Goal: Information Seeking & Learning: Learn about a topic

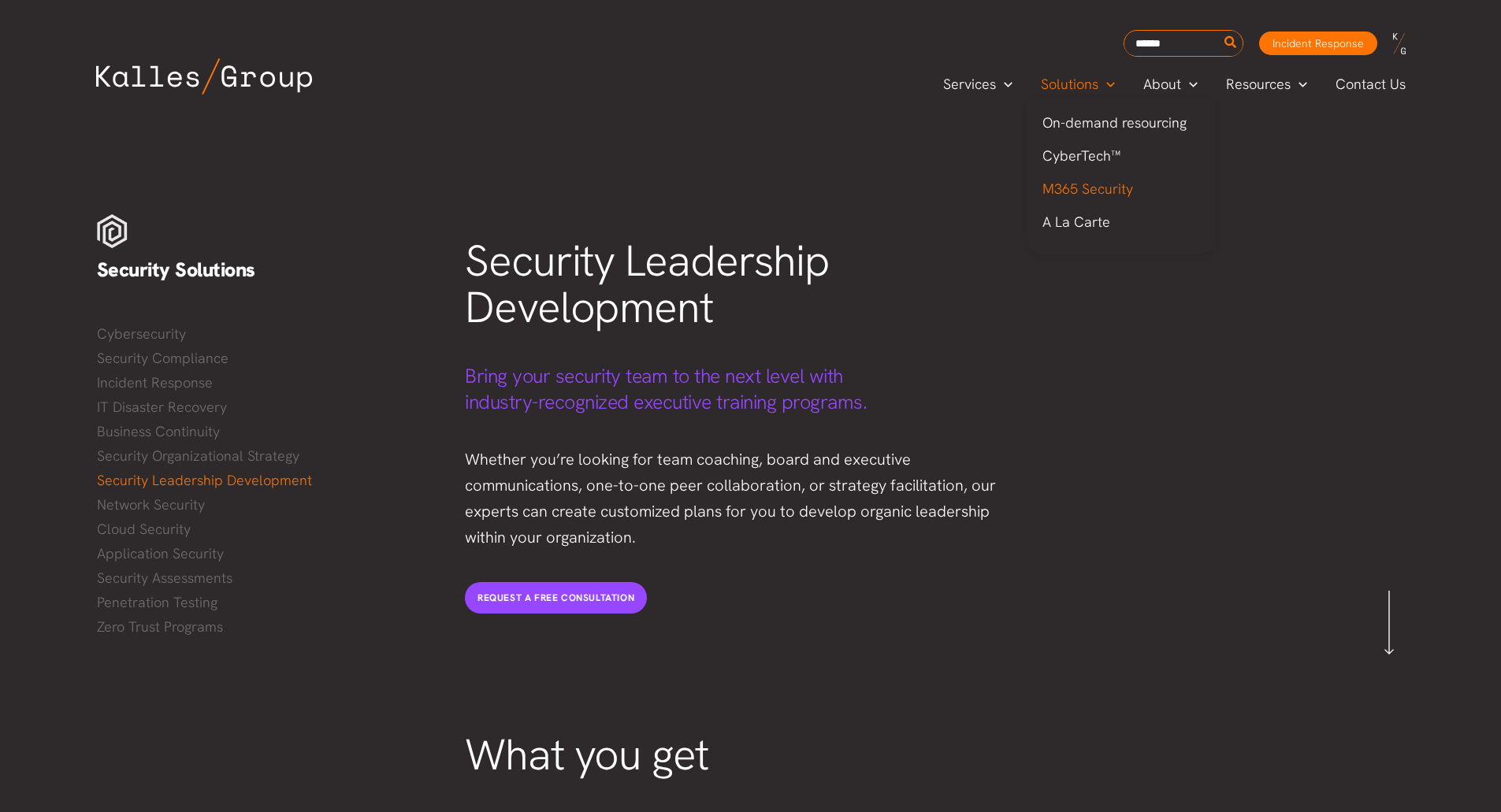
click at [1115, 184] on span "M365 Security" at bounding box center [1088, 188] width 91 height 18
click at [1032, 371] on div "Security Leadership Development Bring your security team to the next level with…" at bounding box center [935, 497] width 972 height 597
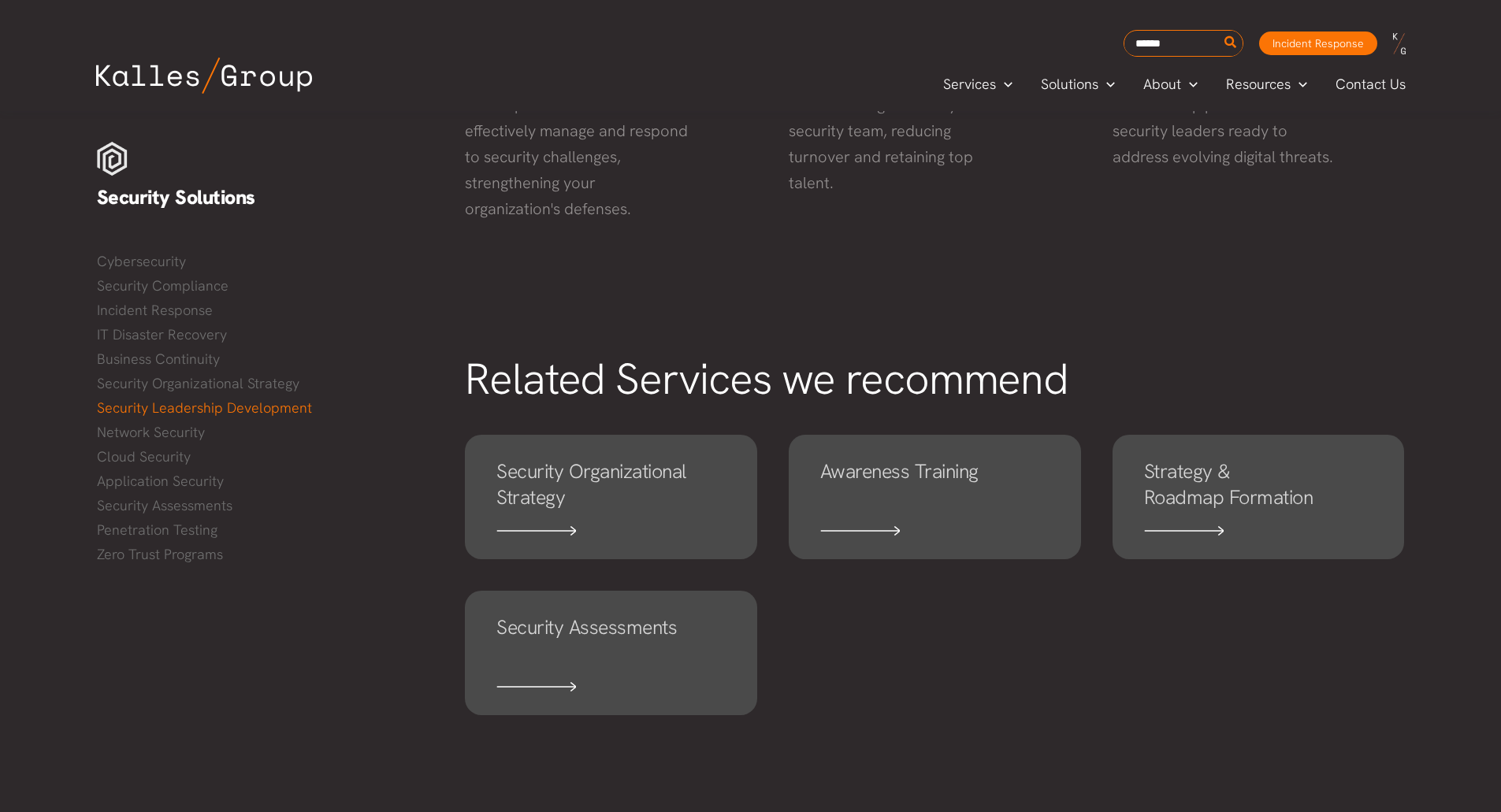
scroll to position [770, 0]
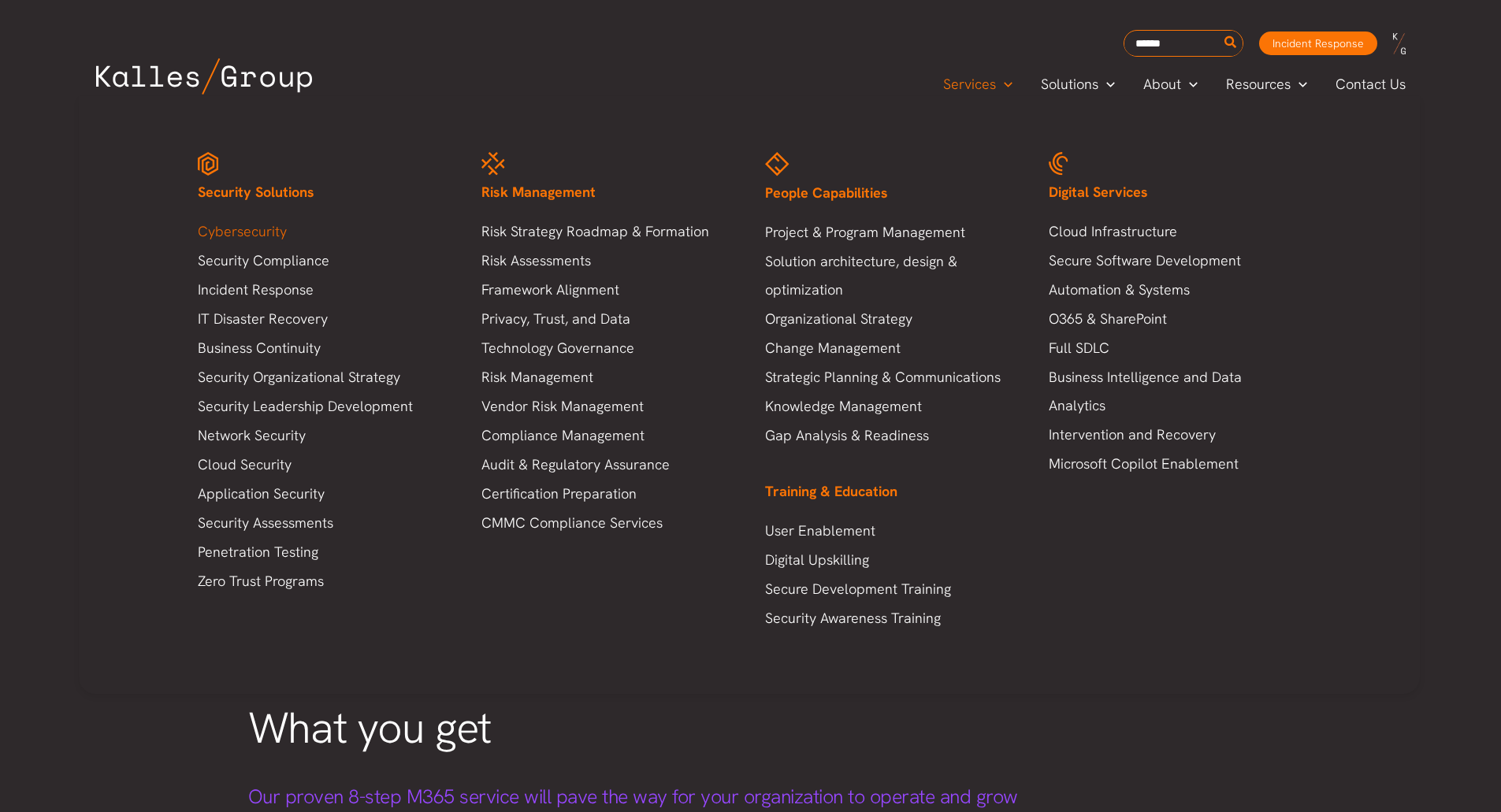
click at [273, 230] on link "Cybersecurity" at bounding box center [324, 232] width 252 height 29
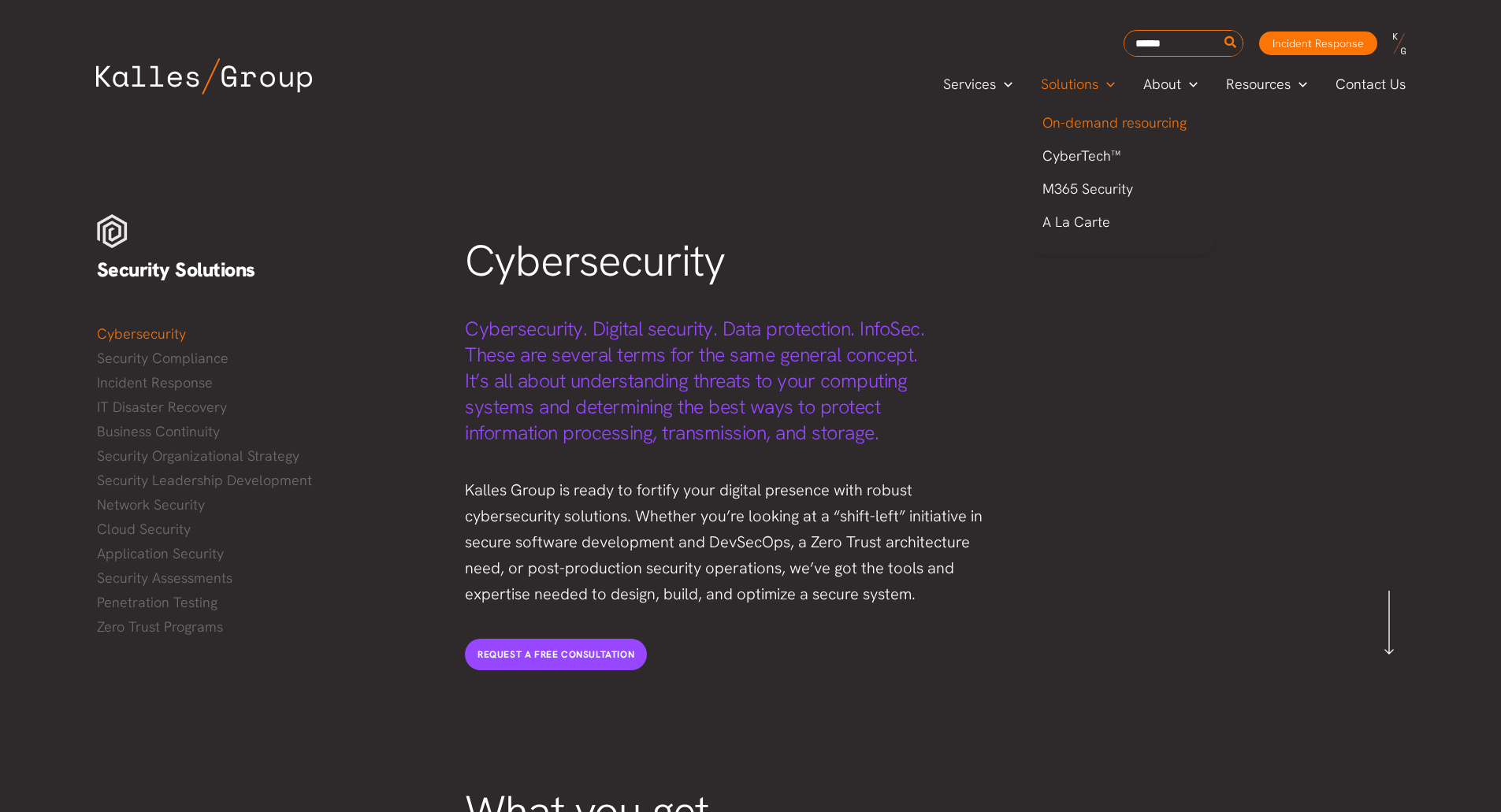
click at [1089, 124] on span "On-demand resourcing" at bounding box center [1115, 122] width 144 height 18
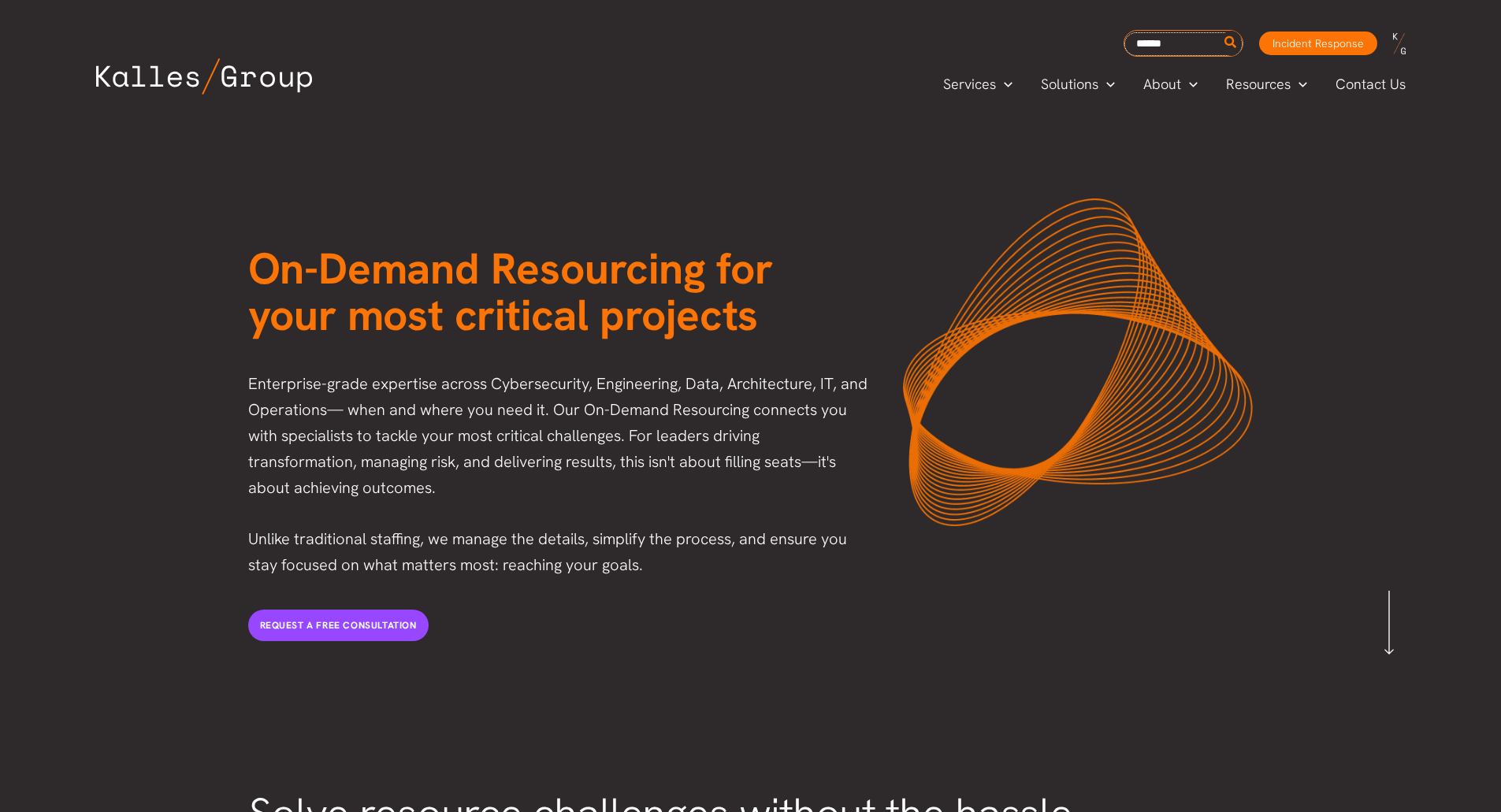
click at [1143, 45] on input "Search for:" at bounding box center [1183, 43] width 118 height 23
type input "********"
click at [1222, 31] on button "Search" at bounding box center [1231, 43] width 20 height 25
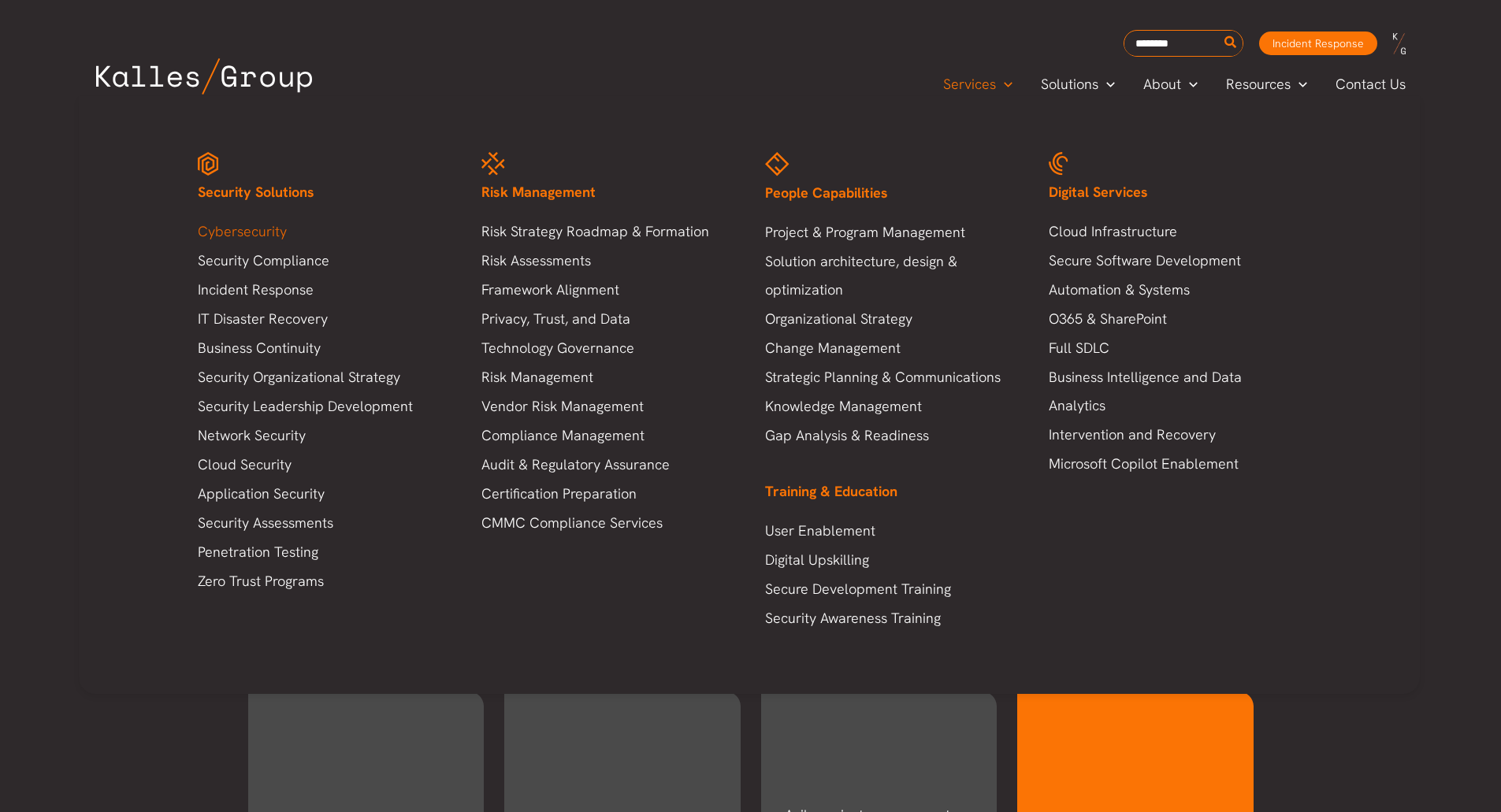
click at [258, 230] on link "Cybersecurity" at bounding box center [324, 232] width 252 height 29
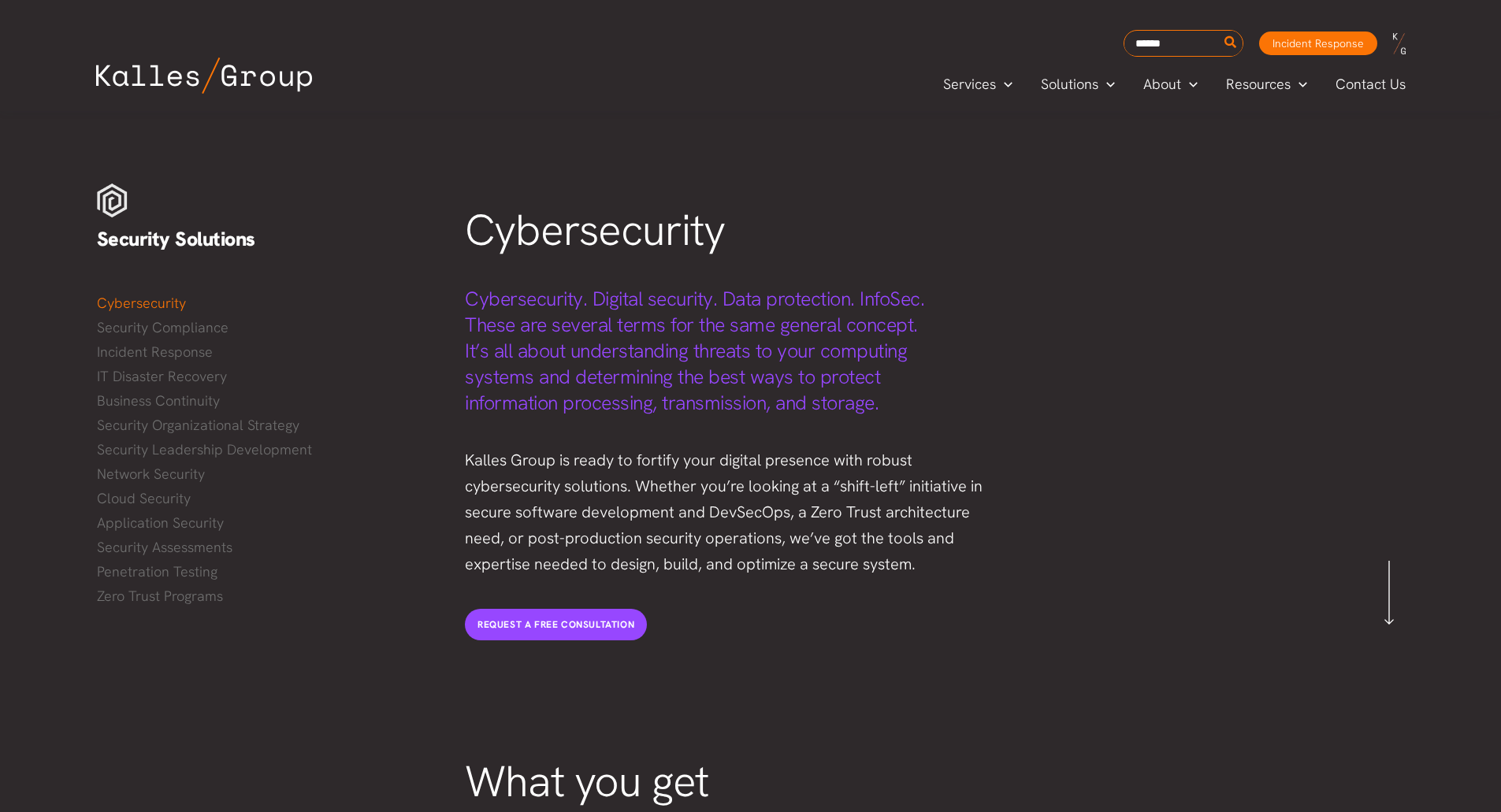
scroll to position [59, 0]
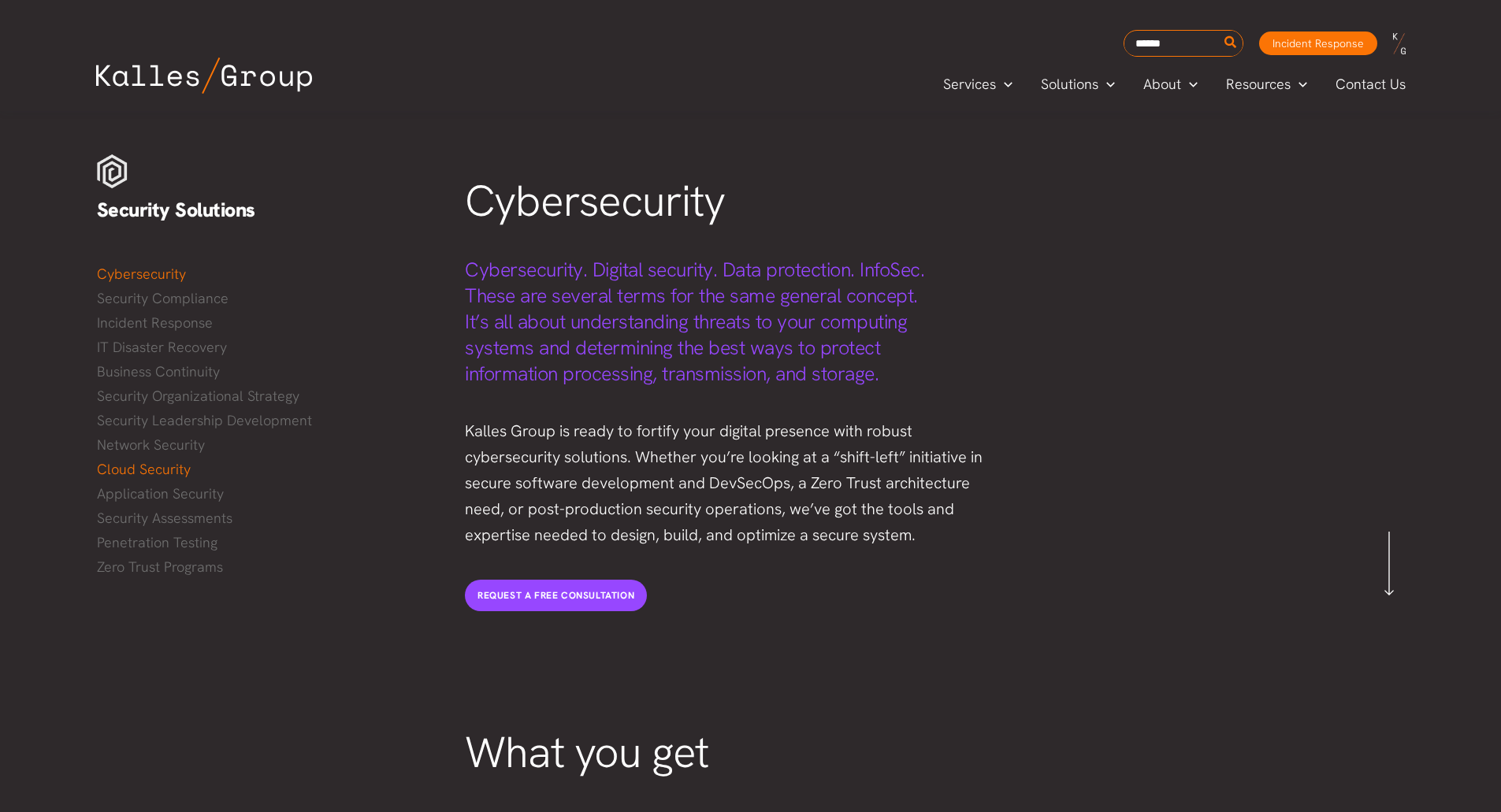
click at [175, 479] on link "Cloud Security" at bounding box center [265, 469] width 337 height 23
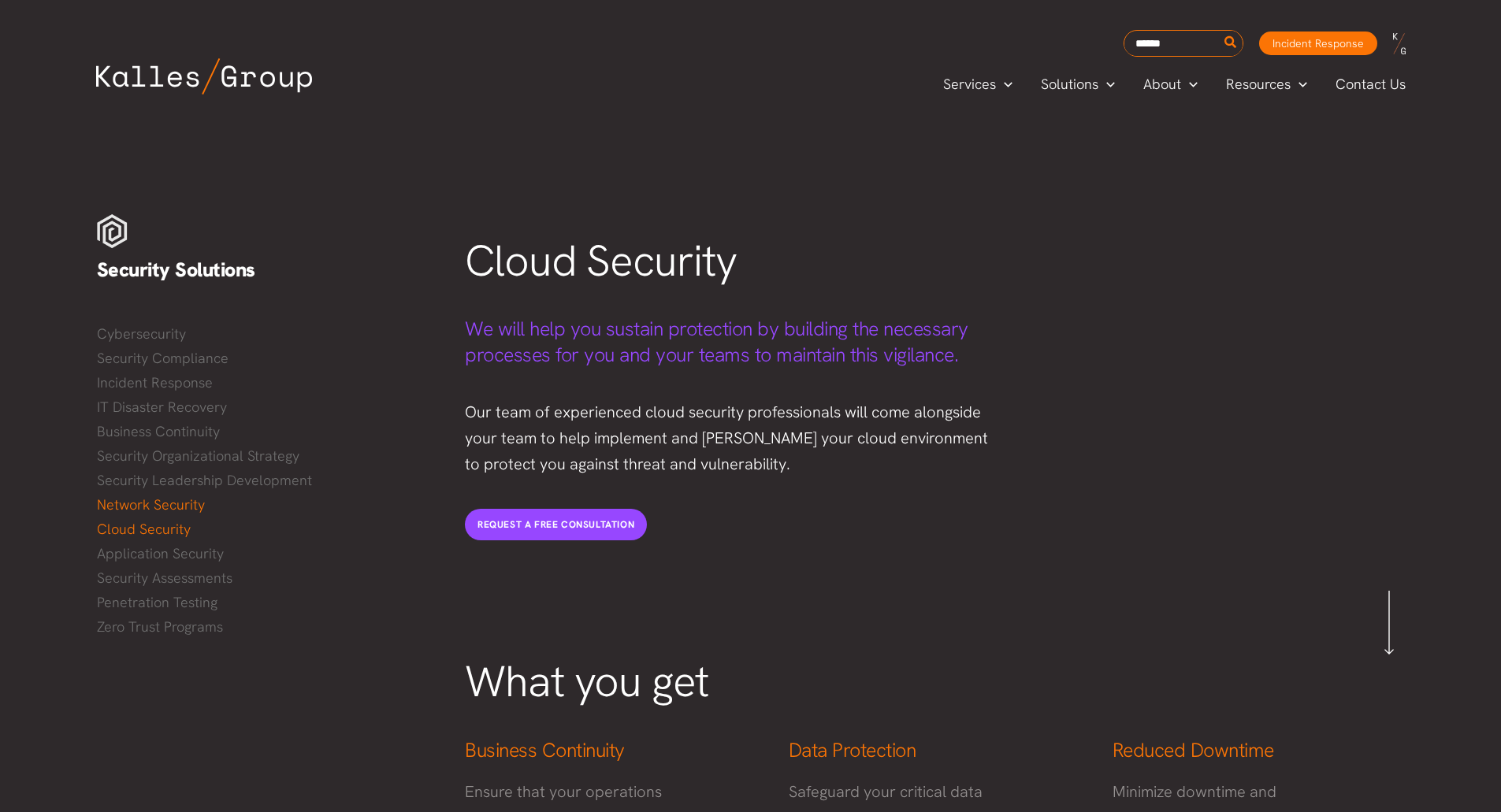
click at [143, 511] on link "Network Security" at bounding box center [265, 504] width 337 height 23
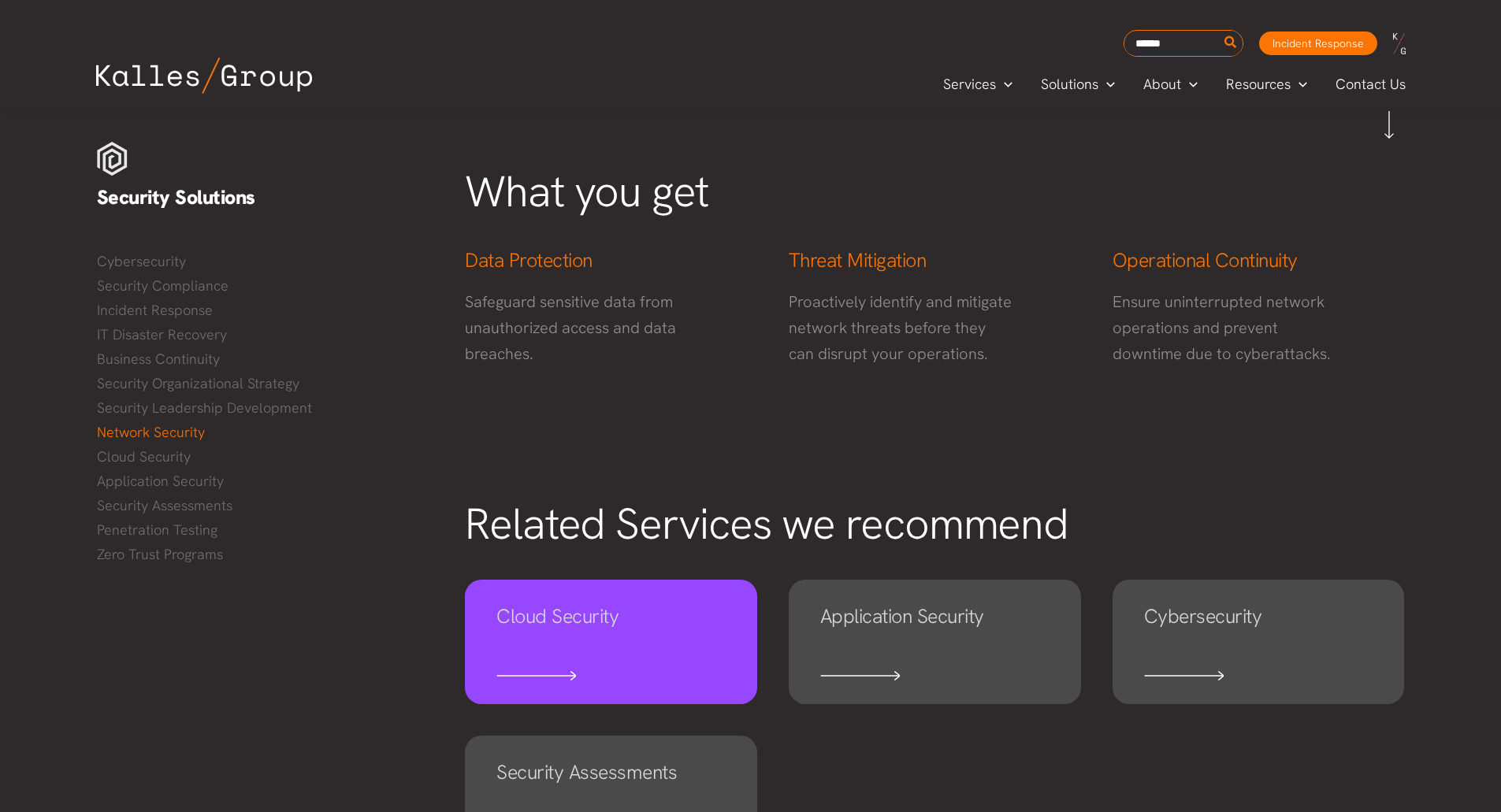
scroll to position [575, 0]
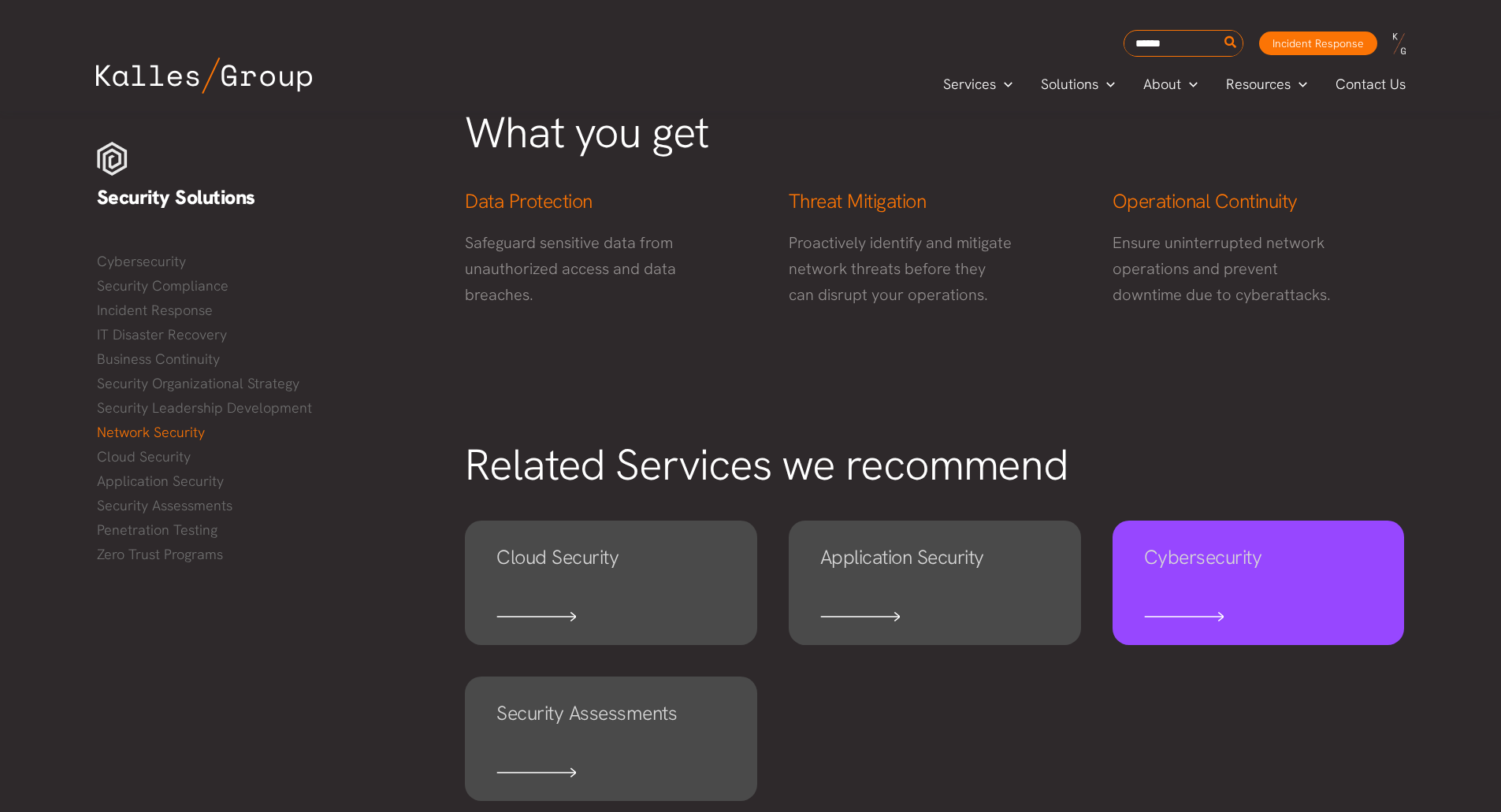
click at [1337, 599] on link "Cybersecurity" at bounding box center [1259, 583] width 292 height 124
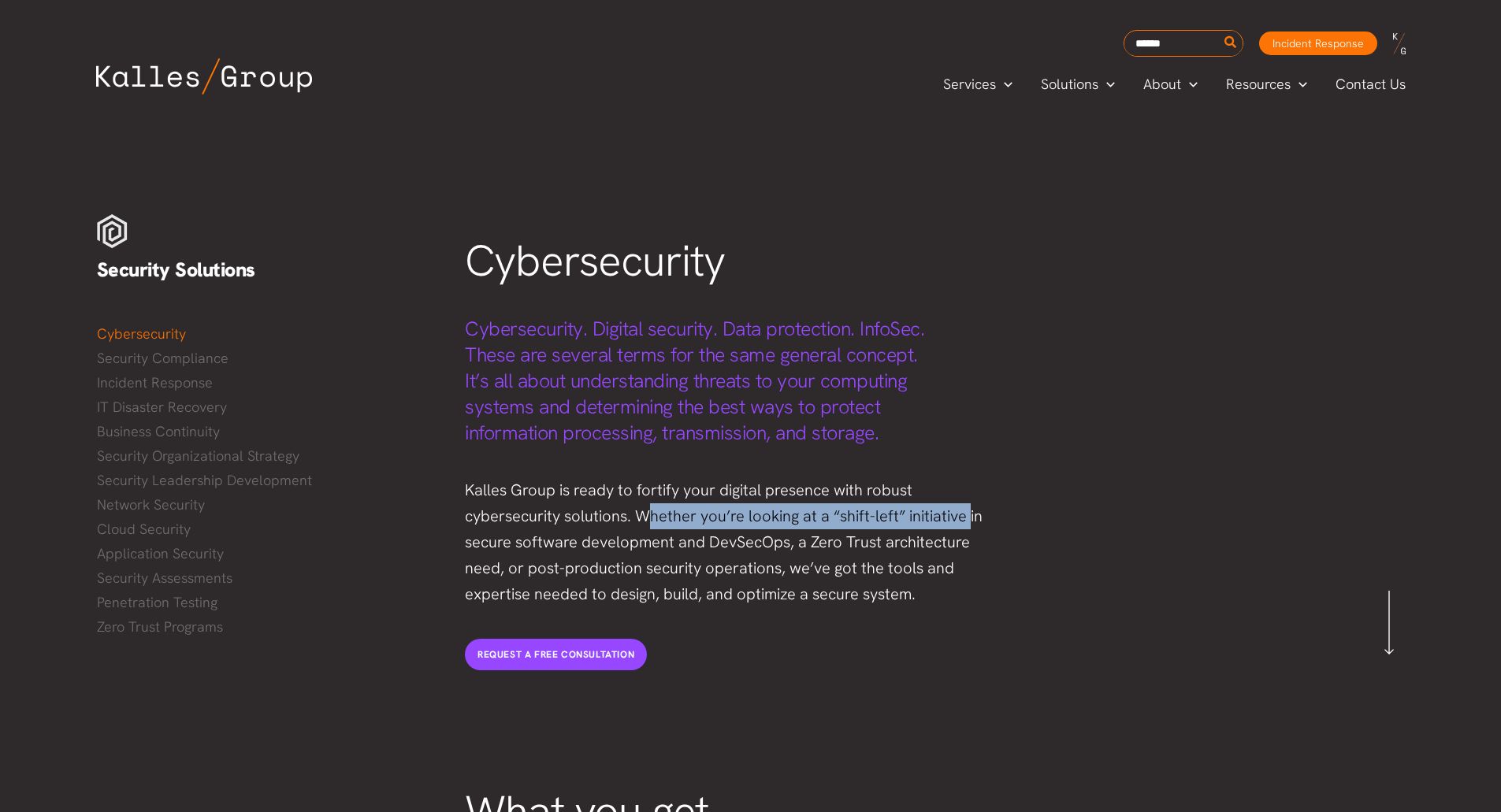
drag, startPoint x: 646, startPoint y: 523, endPoint x: 967, endPoint y: 520, distance: 321.0
click at [967, 520] on p "Kalles Group is ready to fortify your digital presence with robust cybersecurit…" at bounding box center [735, 542] width 539 height 130
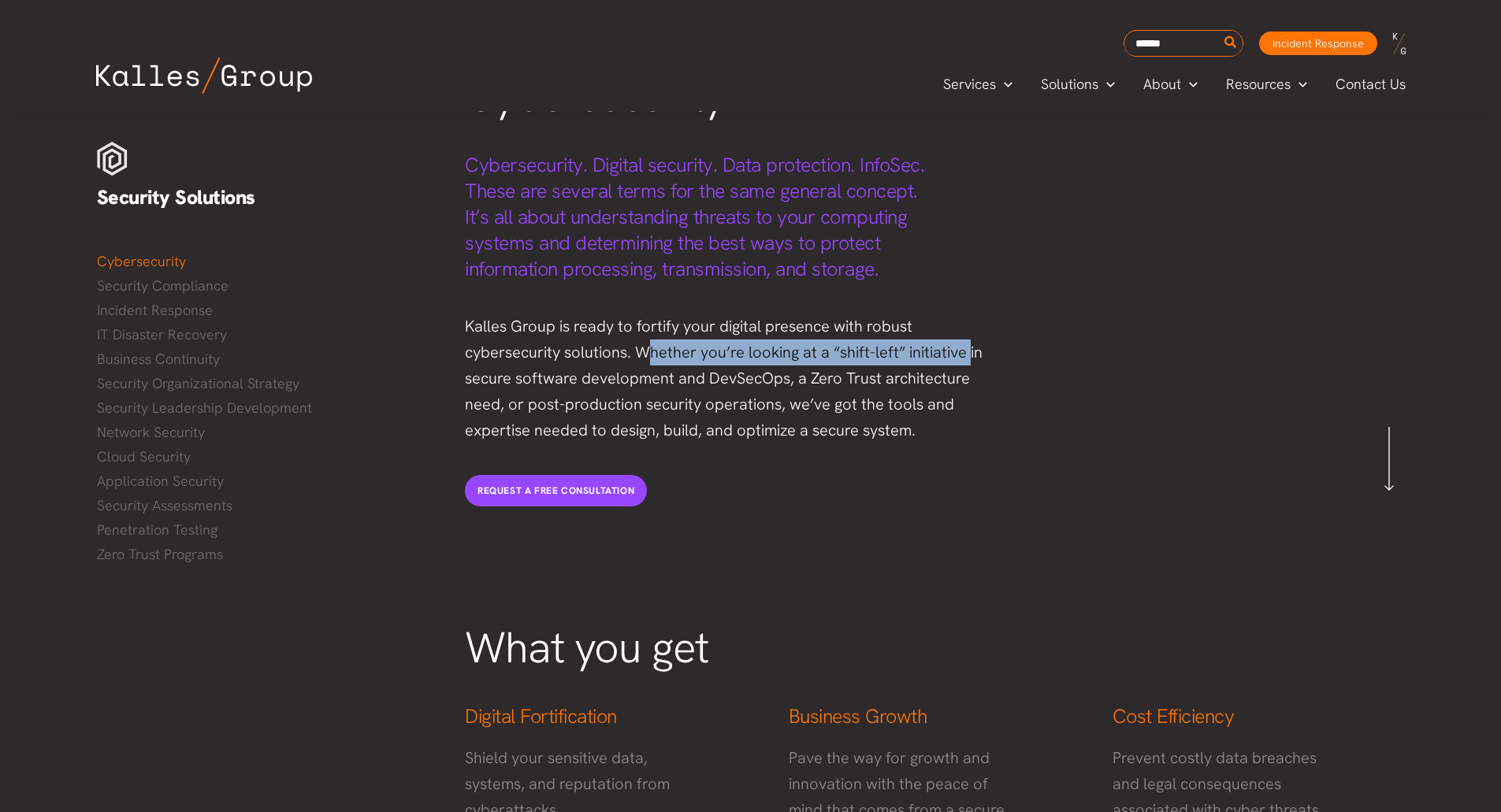
scroll to position [161, 0]
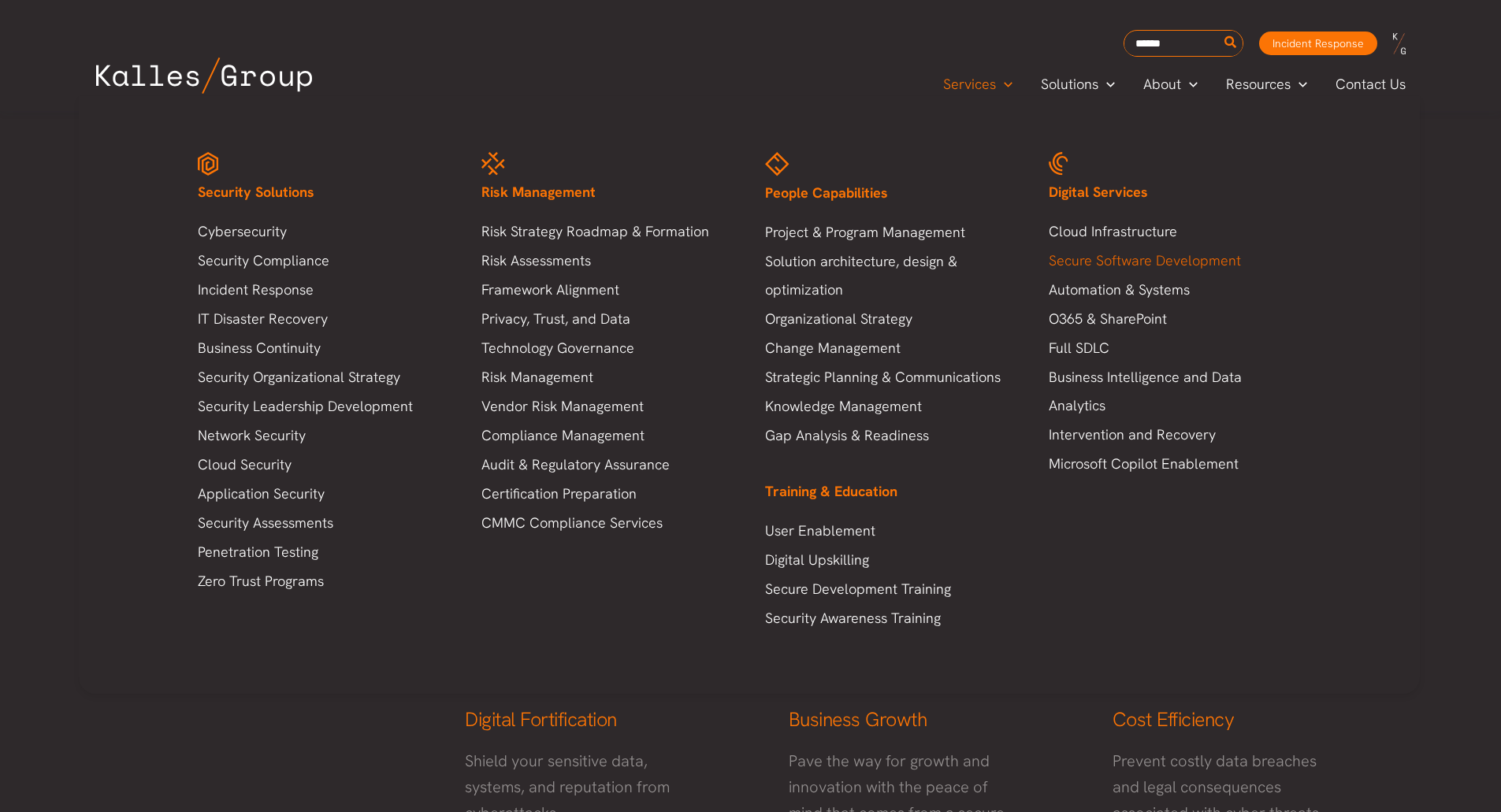
click at [1068, 263] on link "Secure Software Development" at bounding box center [1175, 260] width 252 height 29
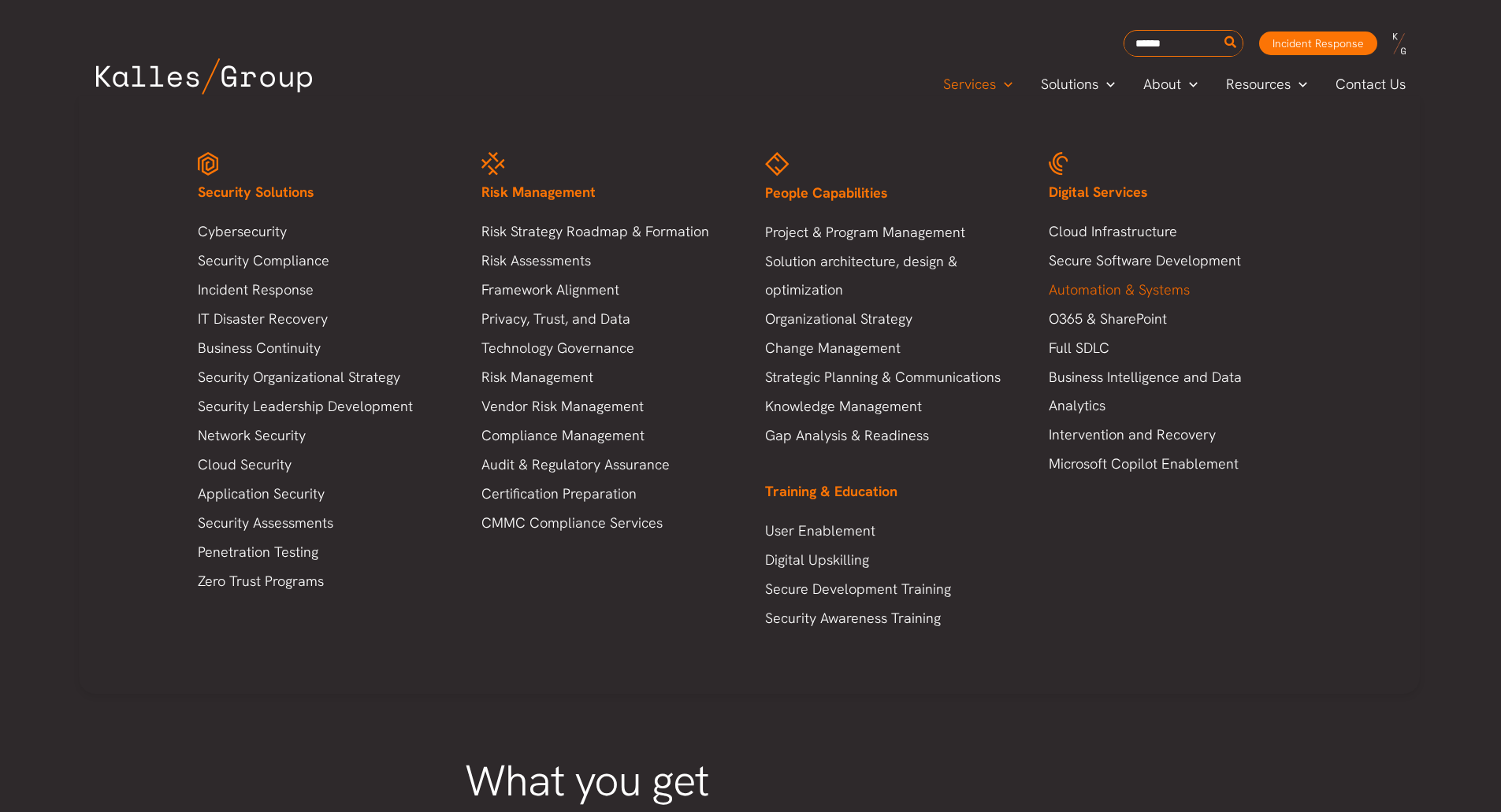
click at [1171, 292] on link "Automation & Systems" at bounding box center [1175, 289] width 252 height 29
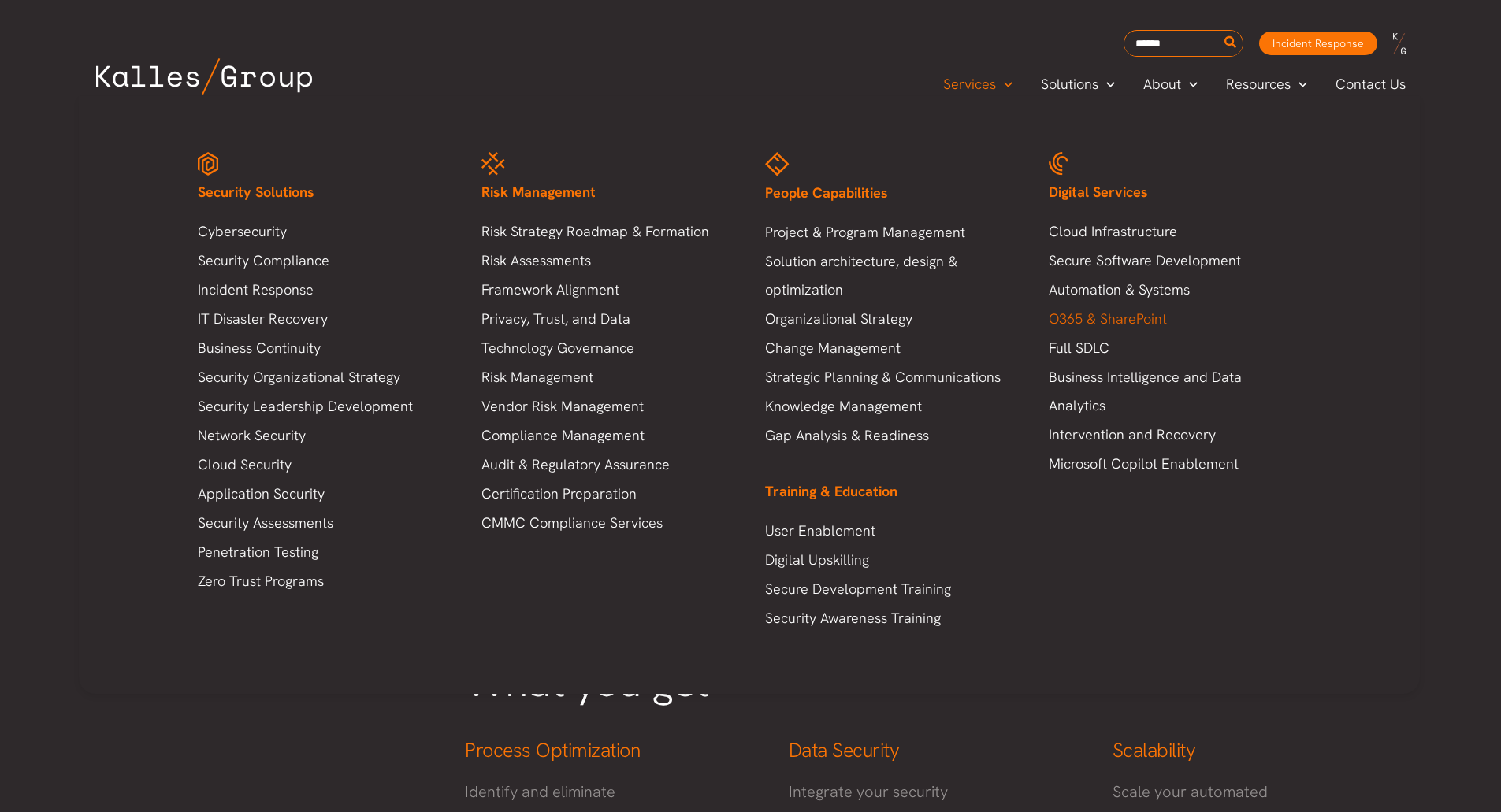
click at [1095, 314] on link "O365 & SharePoint" at bounding box center [1175, 319] width 252 height 29
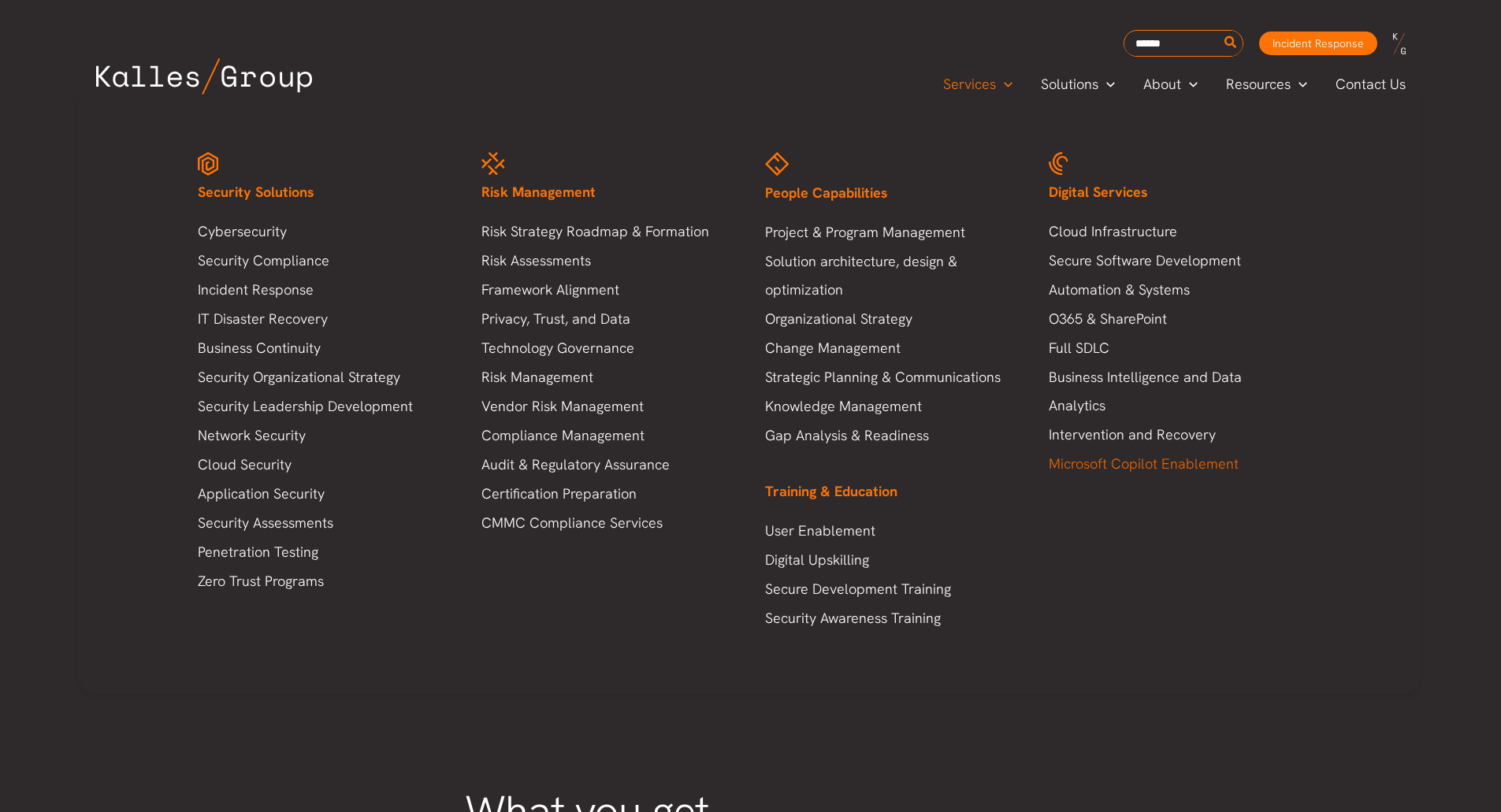
click at [1132, 450] on link "Microsoft Copilot Enablement" at bounding box center [1175, 464] width 252 height 29
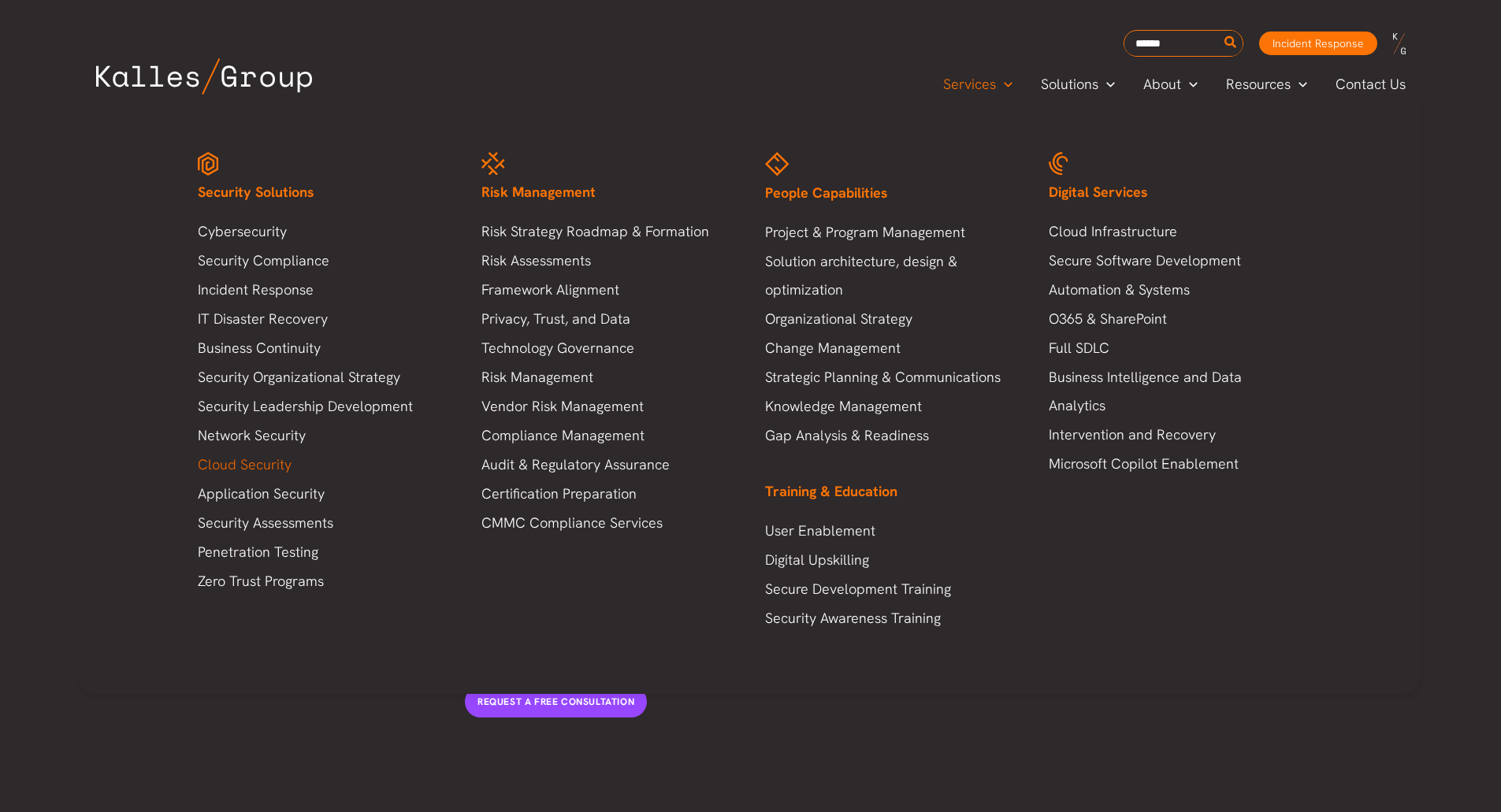
click at [286, 466] on link "Cloud Security" at bounding box center [324, 465] width 252 height 29
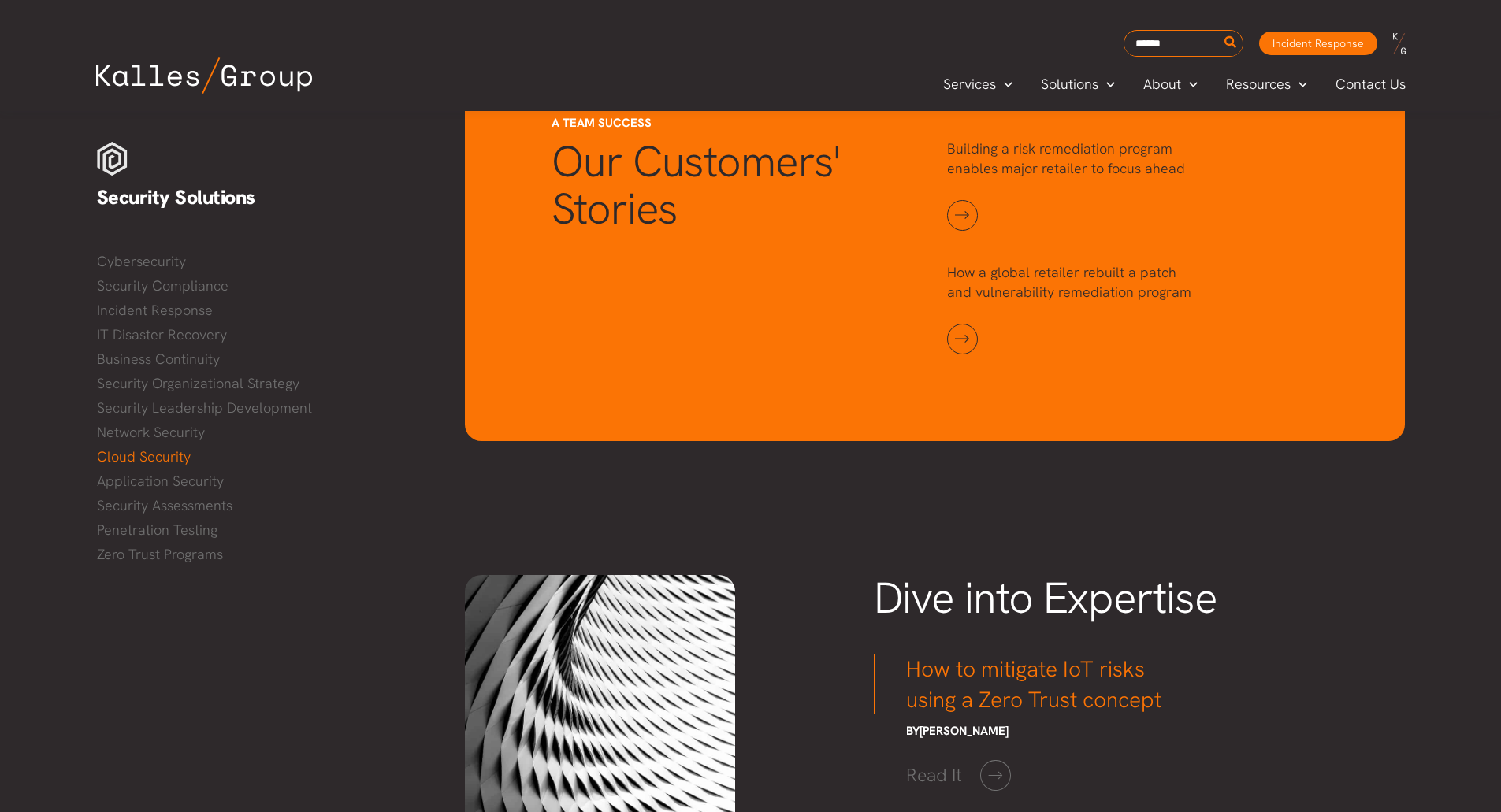
scroll to position [1155, 0]
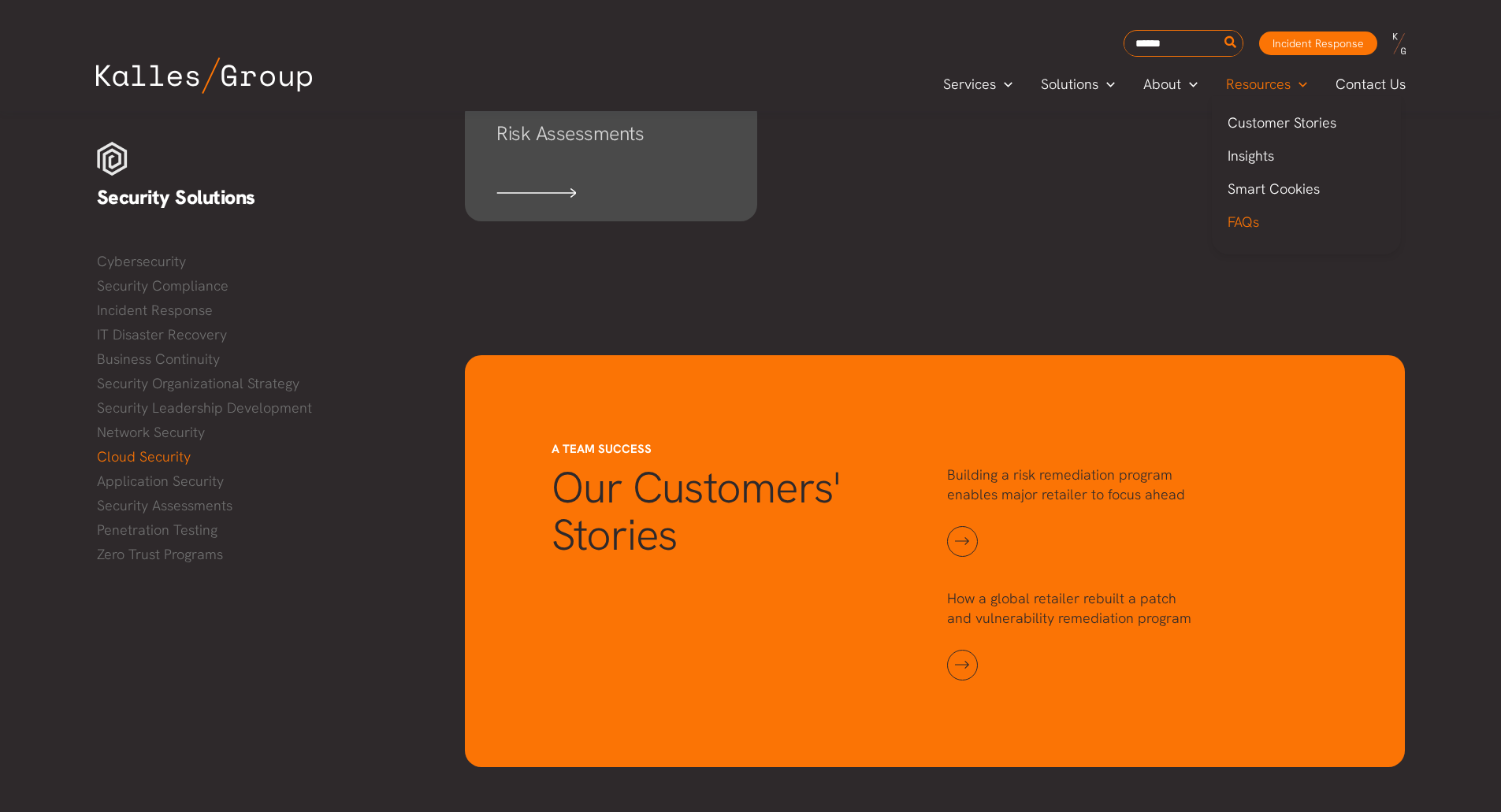
click at [1258, 219] on span "FAQs" at bounding box center [1243, 221] width 31 height 18
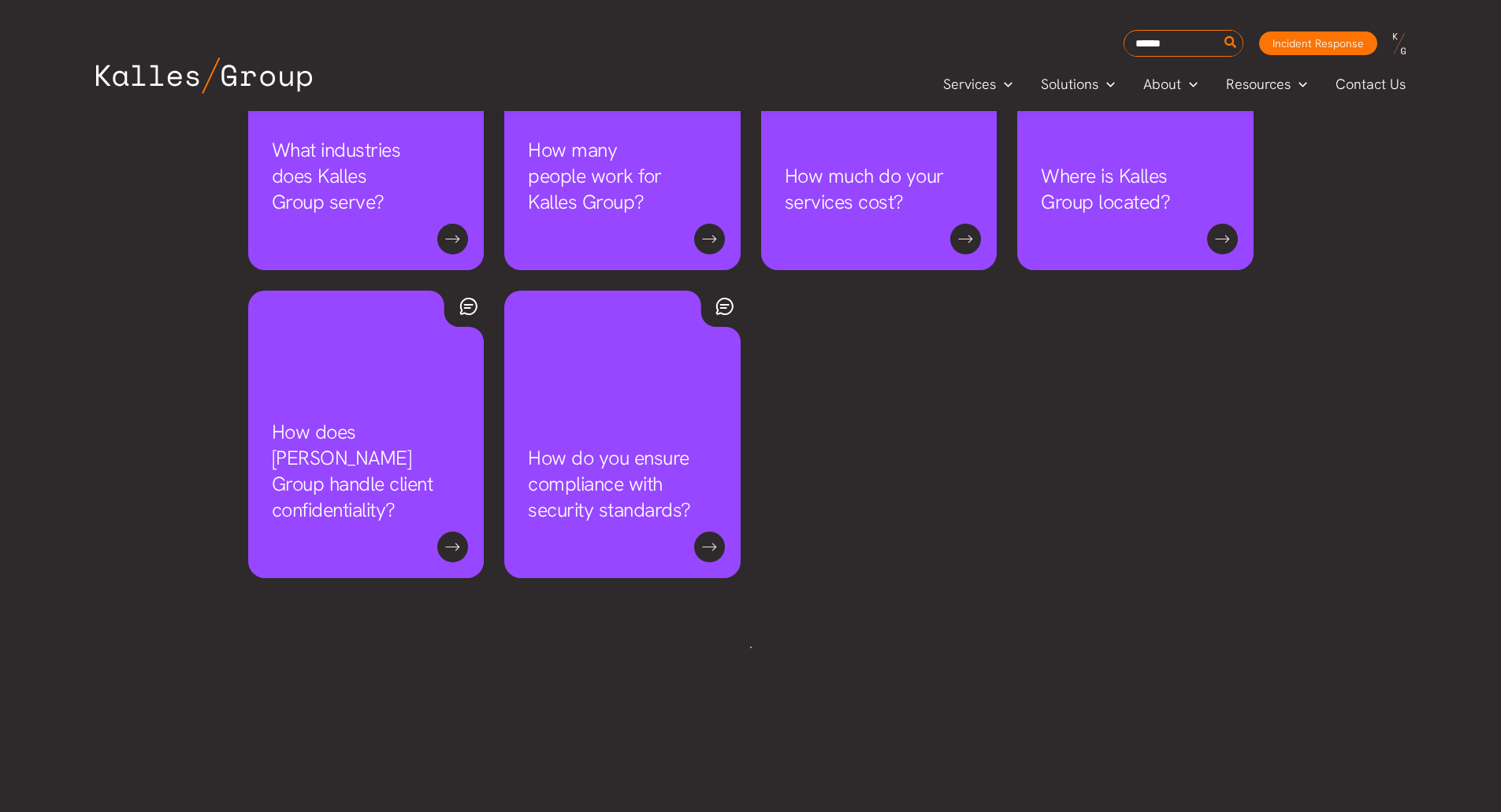
scroll to position [1317, 0]
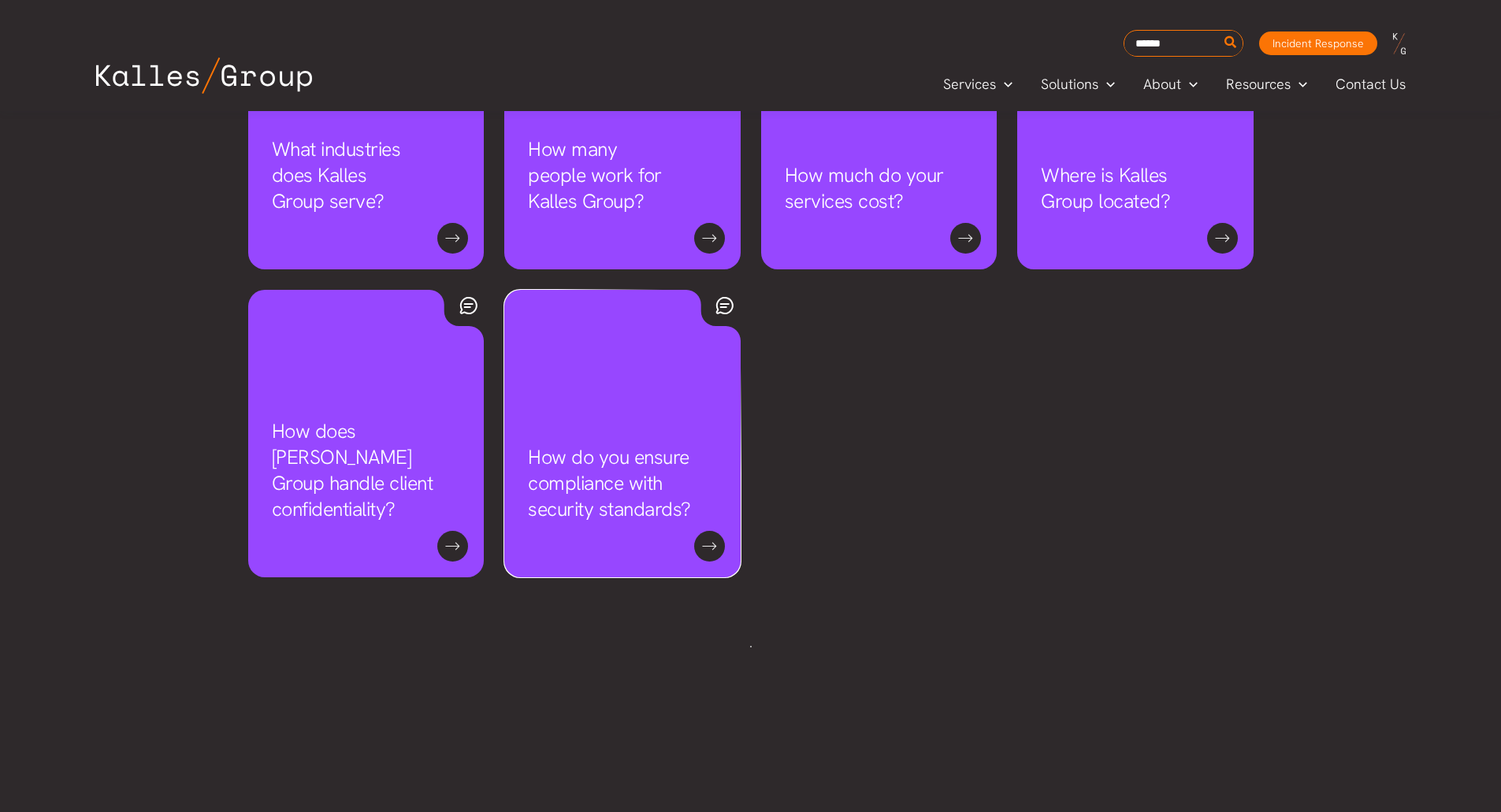
click at [626, 512] on link "How do you ensure compliance with security standards?" at bounding box center [609, 483] width 163 height 78
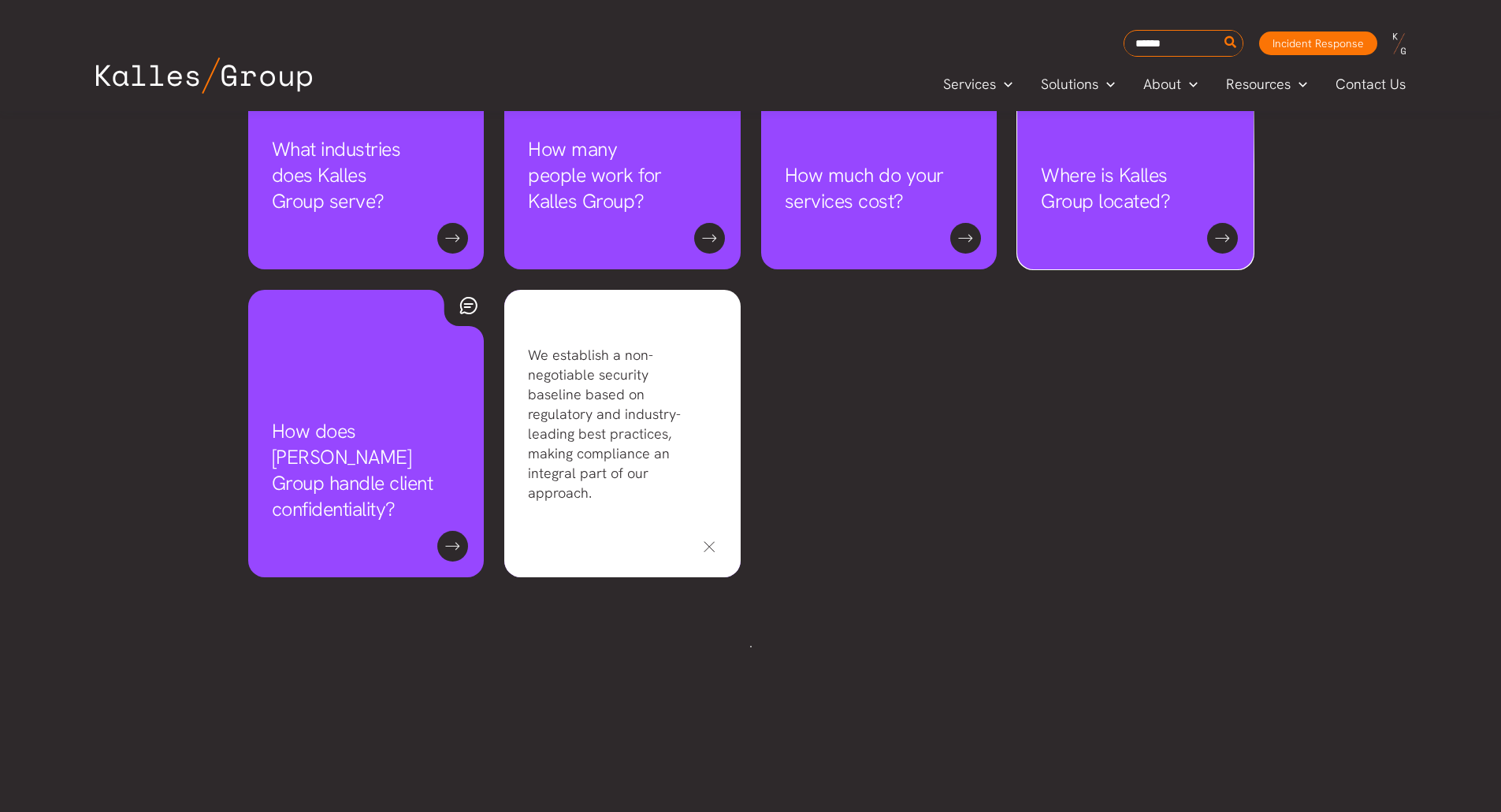
click at [1147, 162] on link "Where is Kalles Group located?" at bounding box center [1106, 188] width 130 height 52
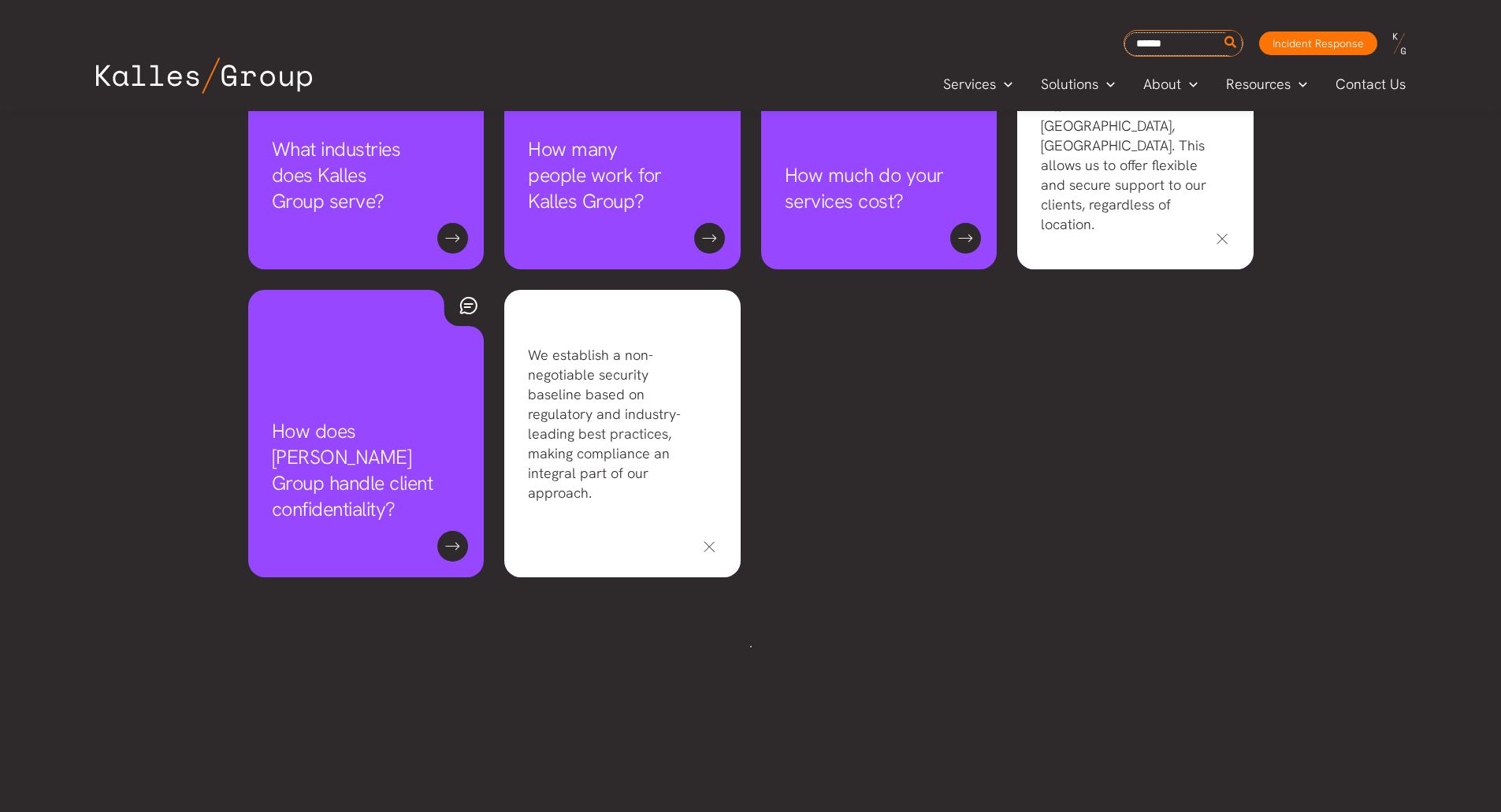
click at [1158, 47] on input "Search for:" at bounding box center [1183, 43] width 118 height 23
type input "****"
click at [1222, 31] on button "Search" at bounding box center [1231, 43] width 20 height 25
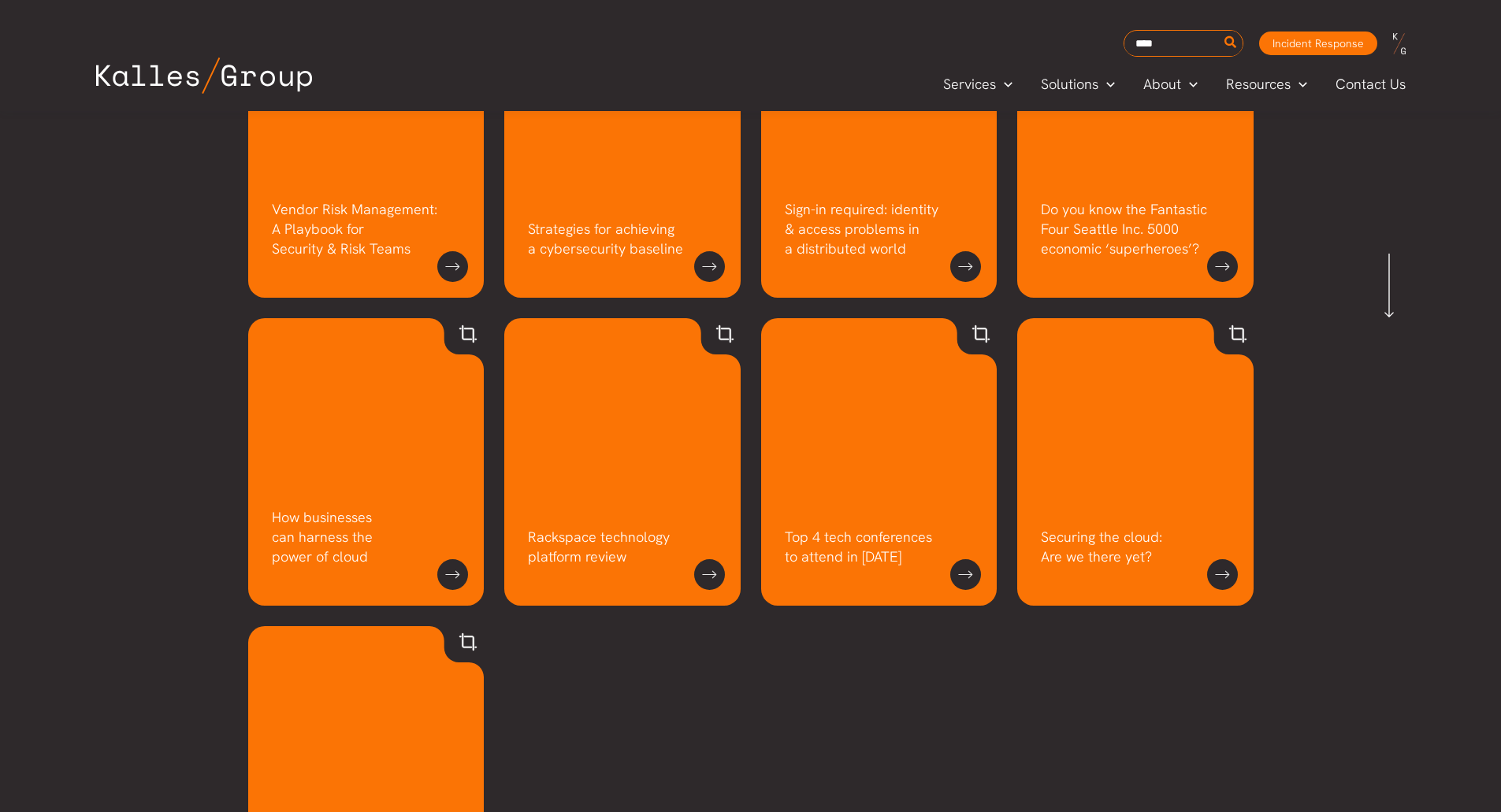
scroll to position [422, 0]
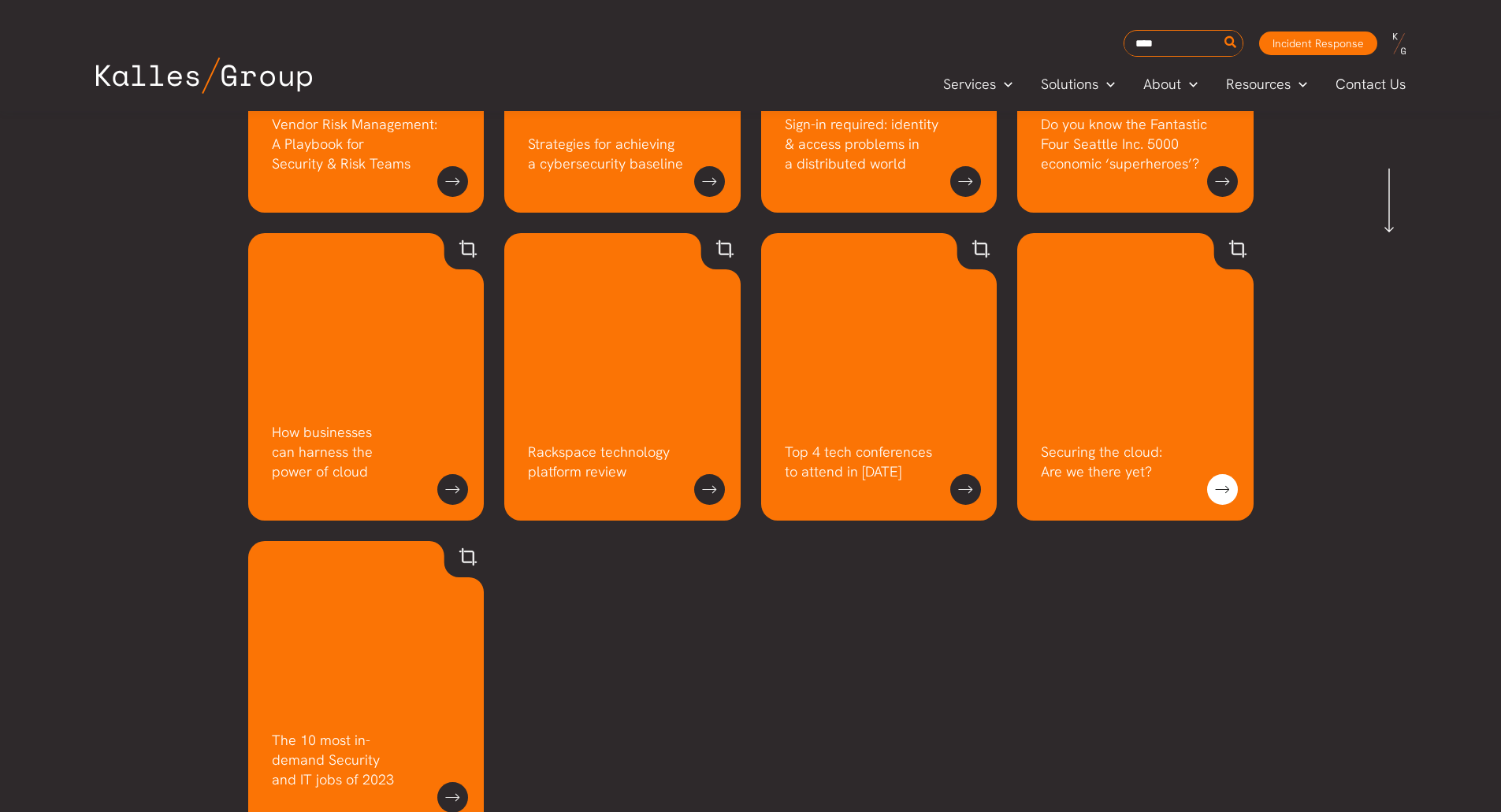
click at [1229, 484] on link at bounding box center [1223, 490] width 31 height 31
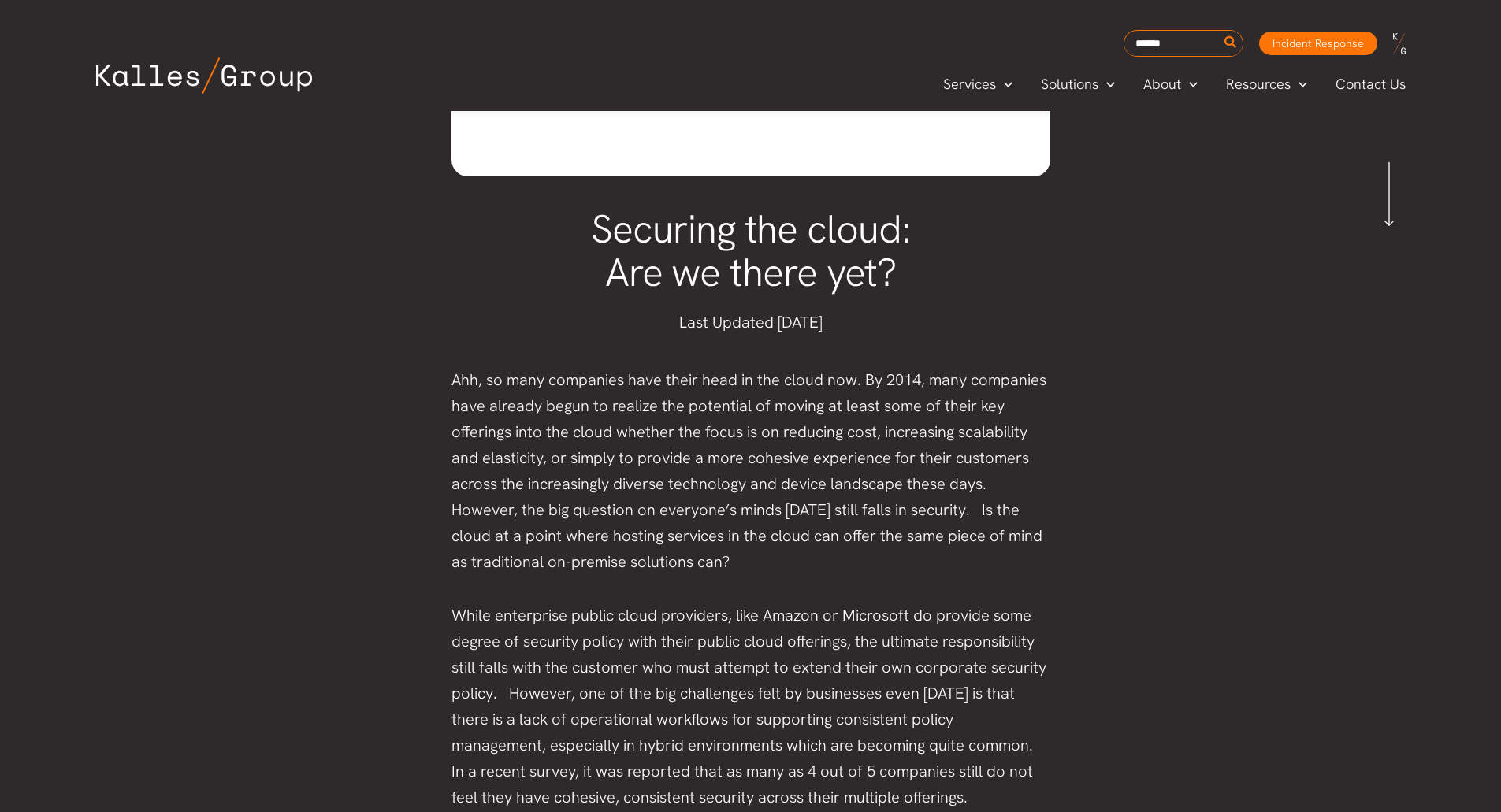
scroll to position [926, 0]
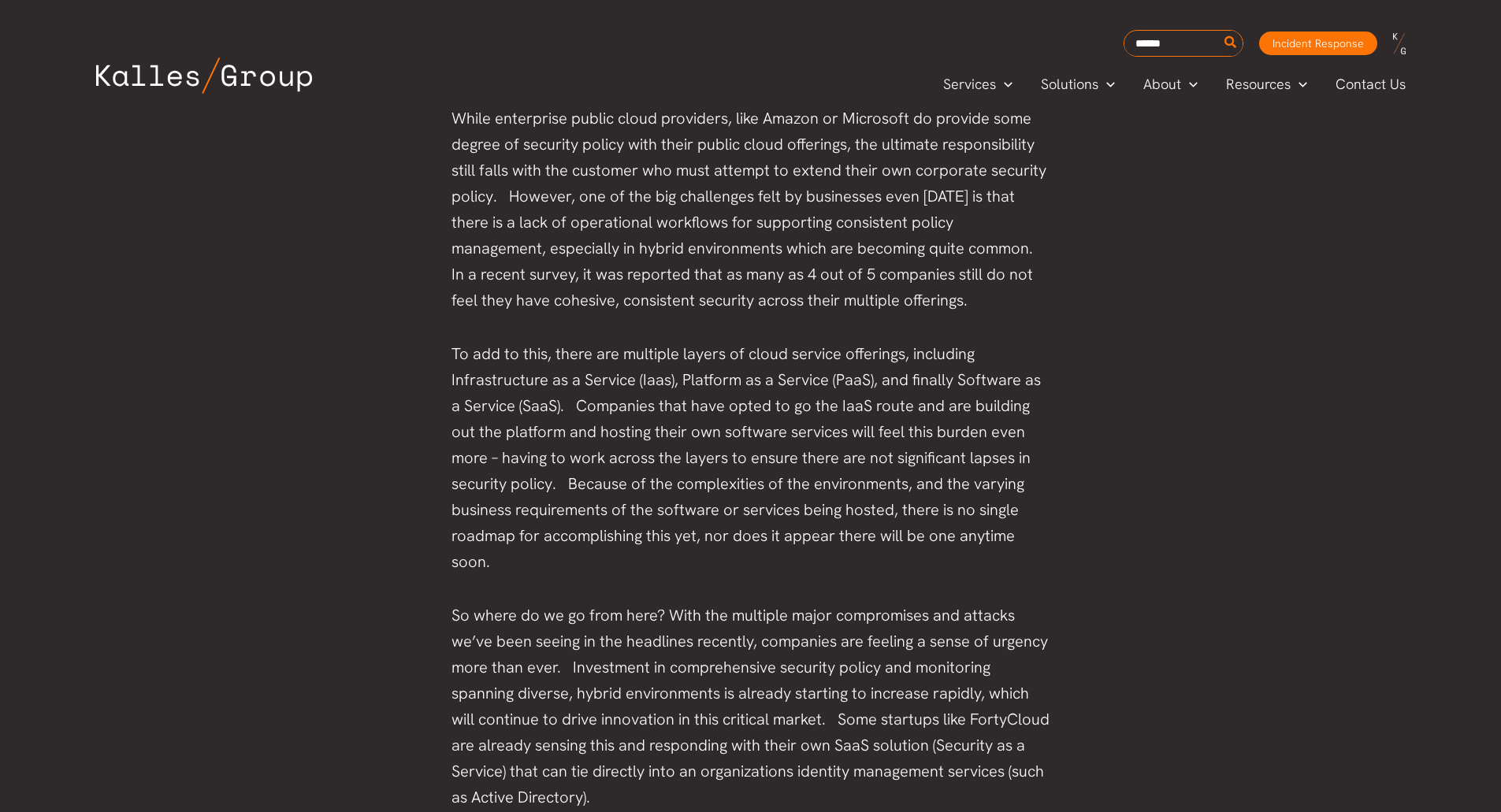
click at [1169, 55] on form "Search for:" at bounding box center [1184, 43] width 120 height 27
click at [1180, 43] on input "Search for:" at bounding box center [1183, 43] width 118 height 23
type input "**********"
click at [1222, 31] on button "Search" at bounding box center [1231, 43] width 20 height 25
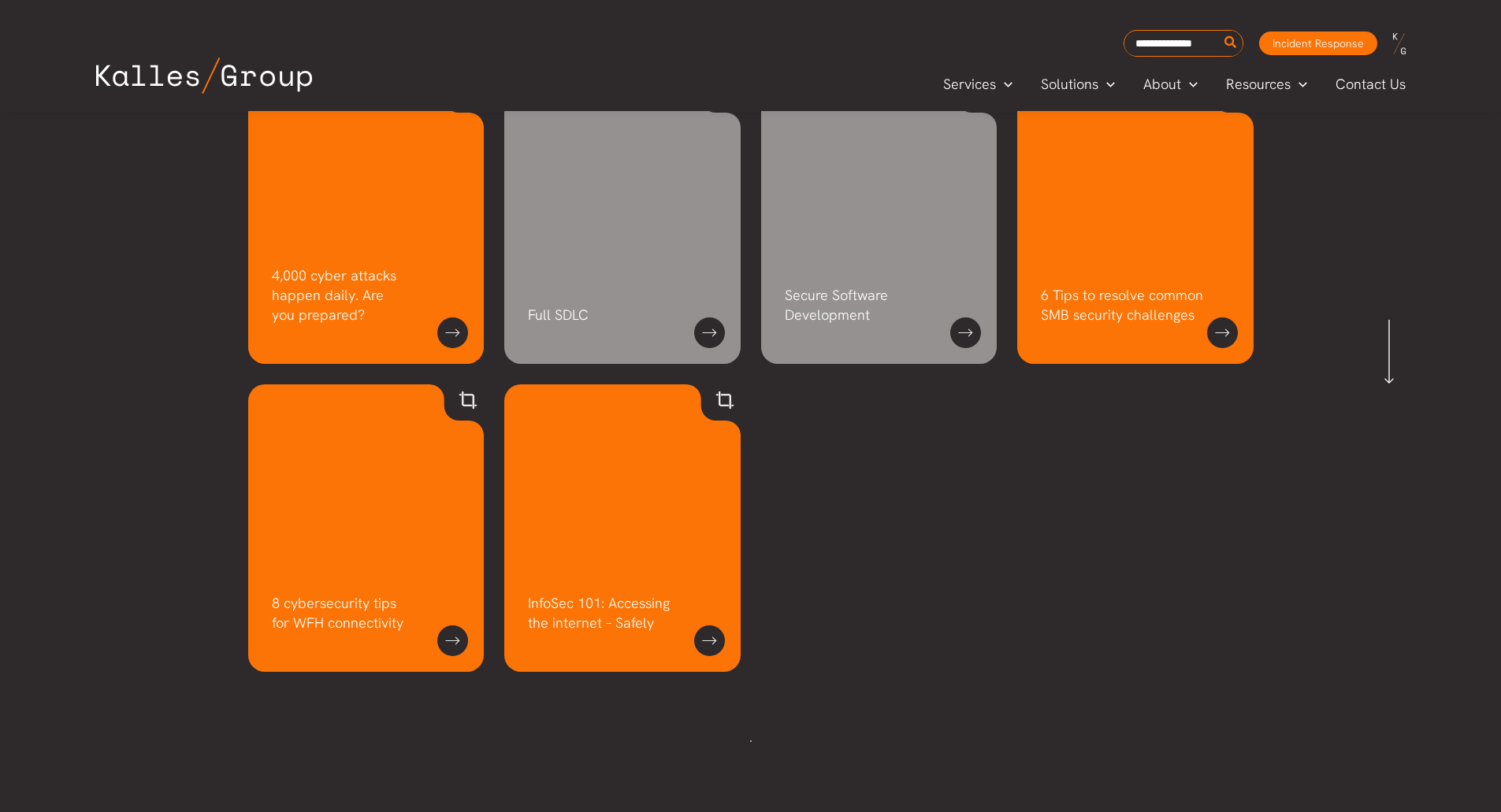
scroll to position [251, 0]
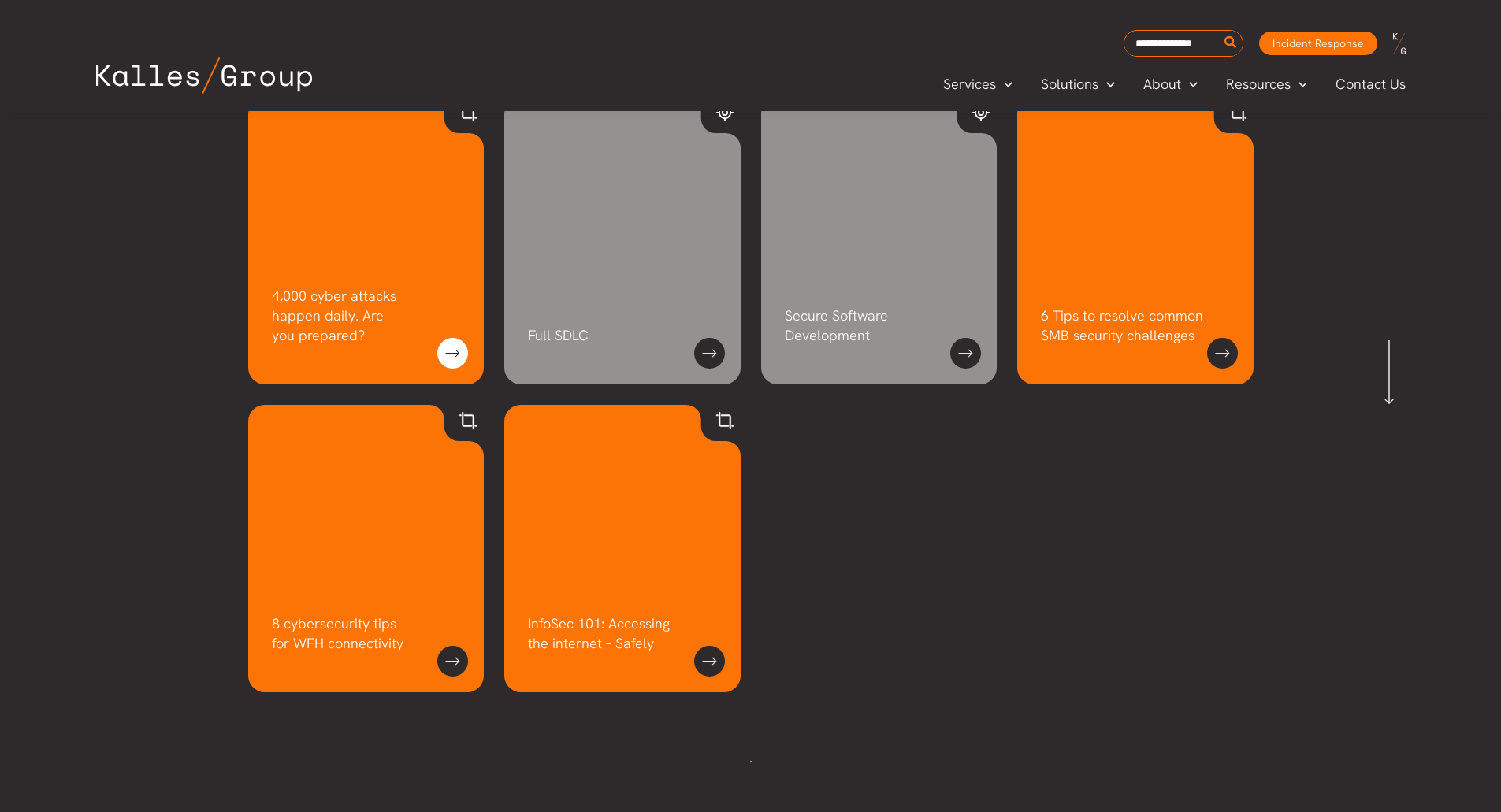
click at [444, 362] on link at bounding box center [453, 353] width 31 height 31
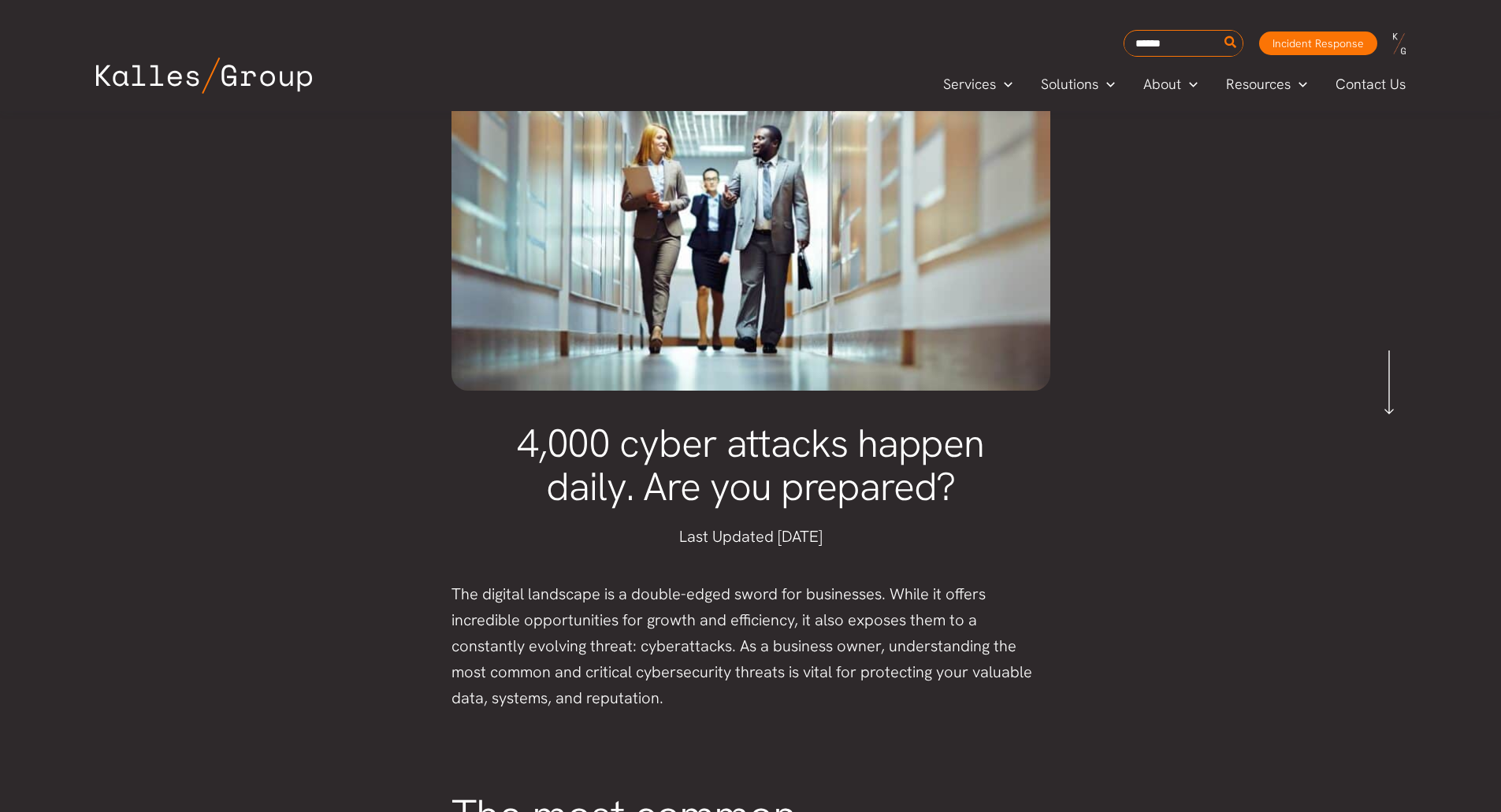
scroll to position [63, 0]
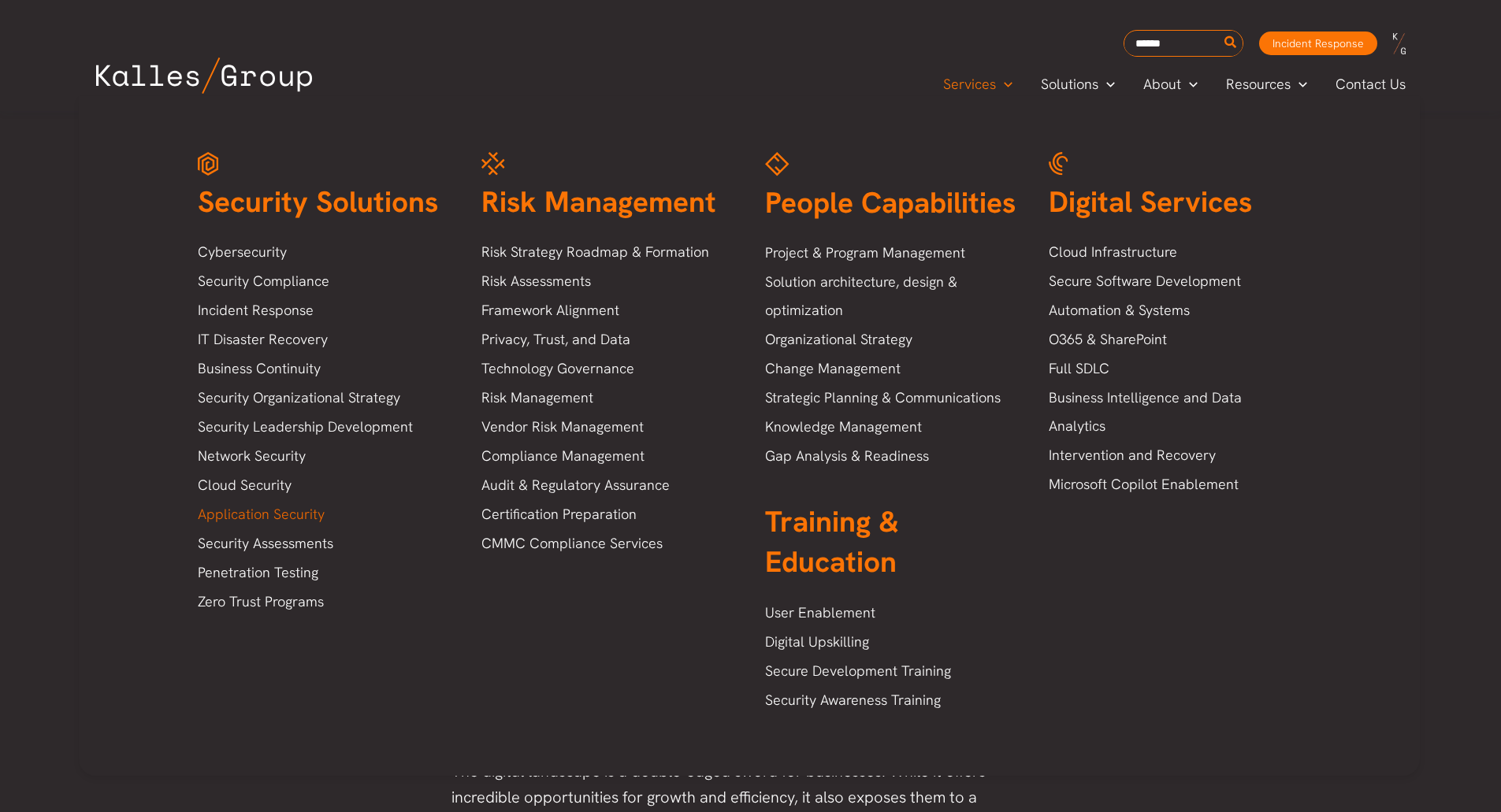
click at [273, 521] on link "Application Security" at bounding box center [324, 514] width 252 height 29
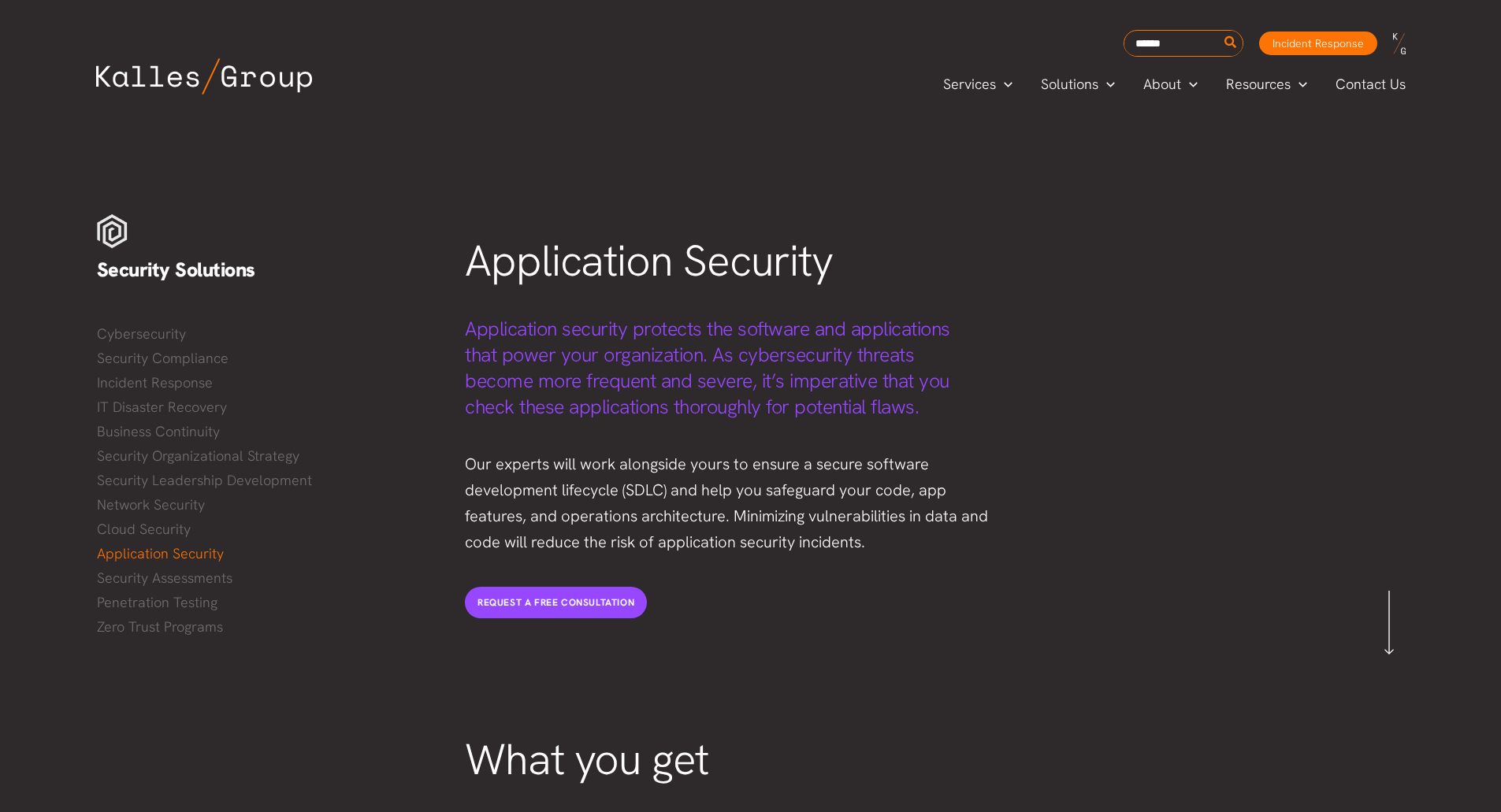
click at [211, 638] on div "Cybersecurity Security Compliance Incident Response IT Disaster Recovery Busine…" at bounding box center [265, 480] width 369 height 348
click at [207, 631] on link "Zero Trust Programs" at bounding box center [265, 626] width 337 height 23
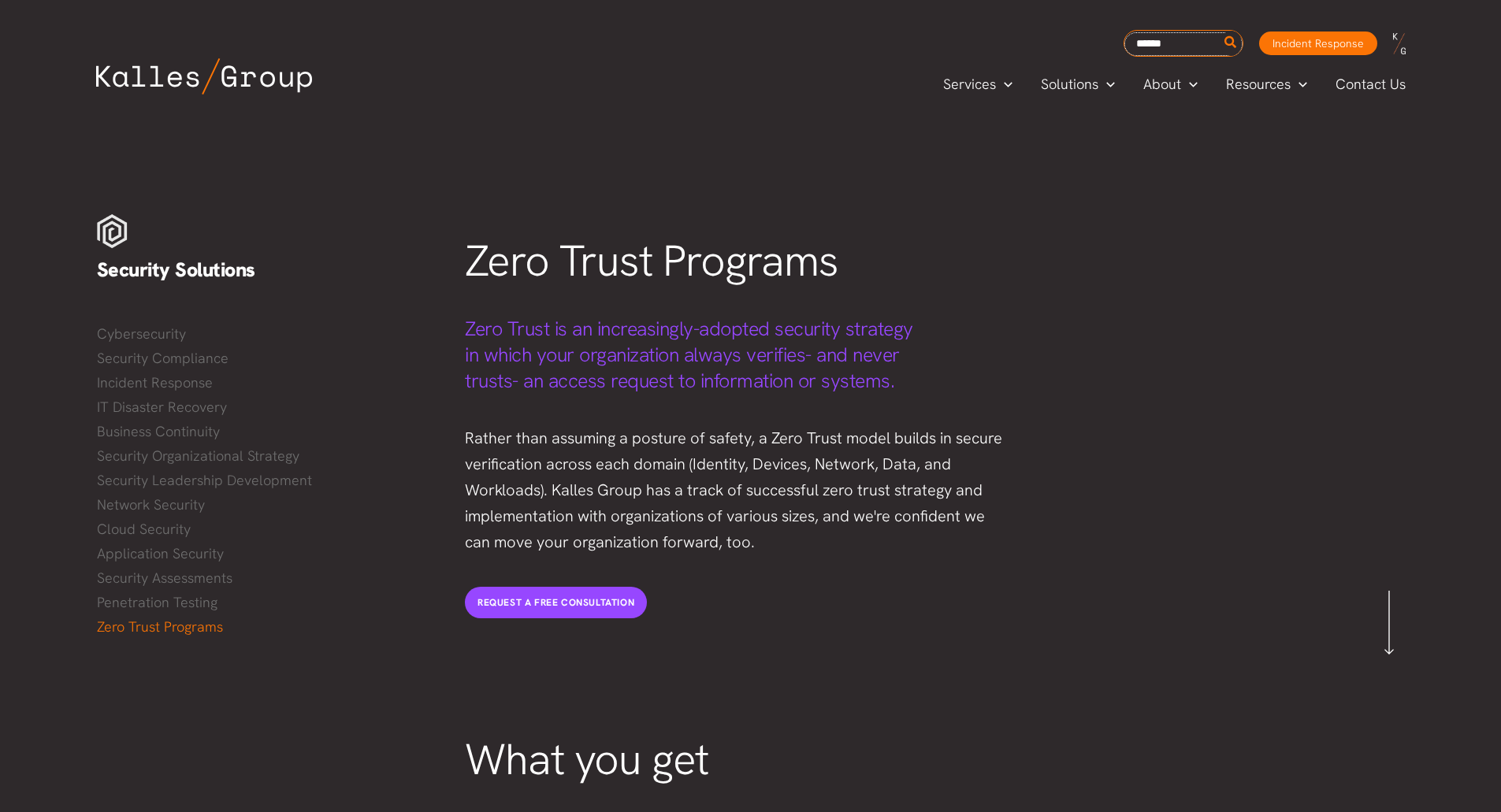
click at [1160, 39] on input "Search for:" at bounding box center [1183, 43] width 118 height 23
type input "********"
click at [1222, 31] on button "Search" at bounding box center [1231, 43] width 20 height 25
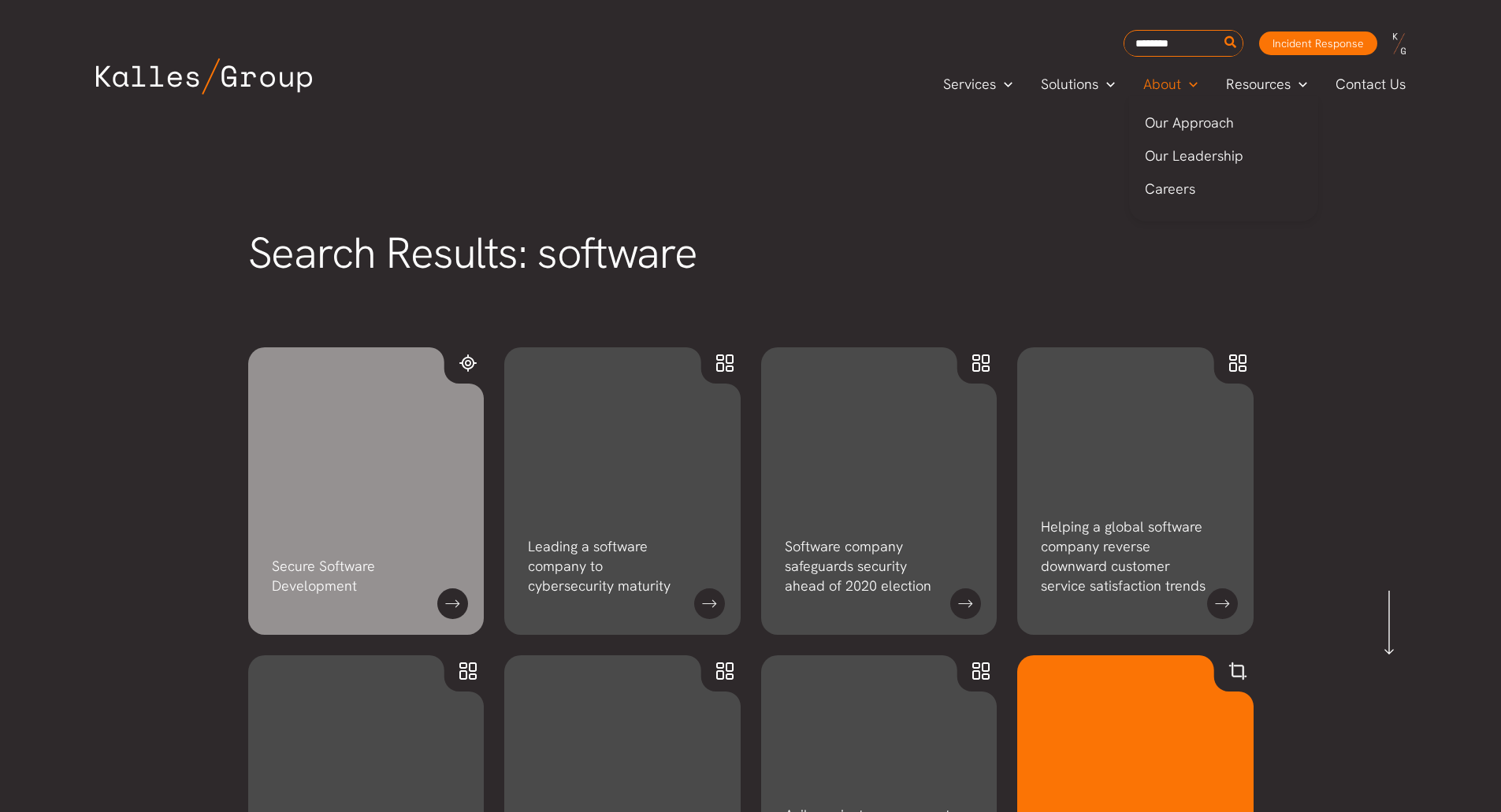
click at [1158, 86] on span "About" at bounding box center [1162, 84] width 38 height 23
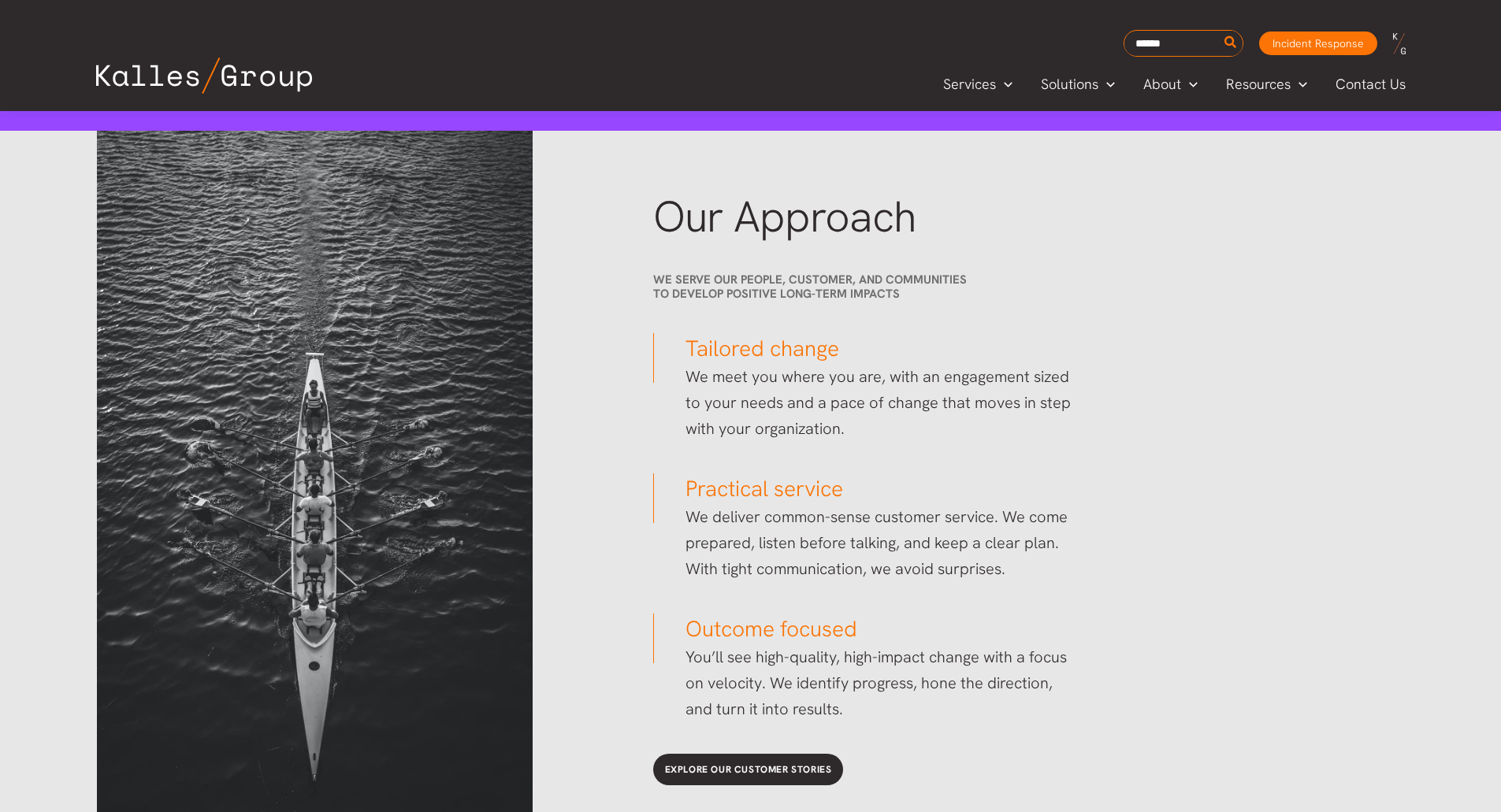
scroll to position [3311, 0]
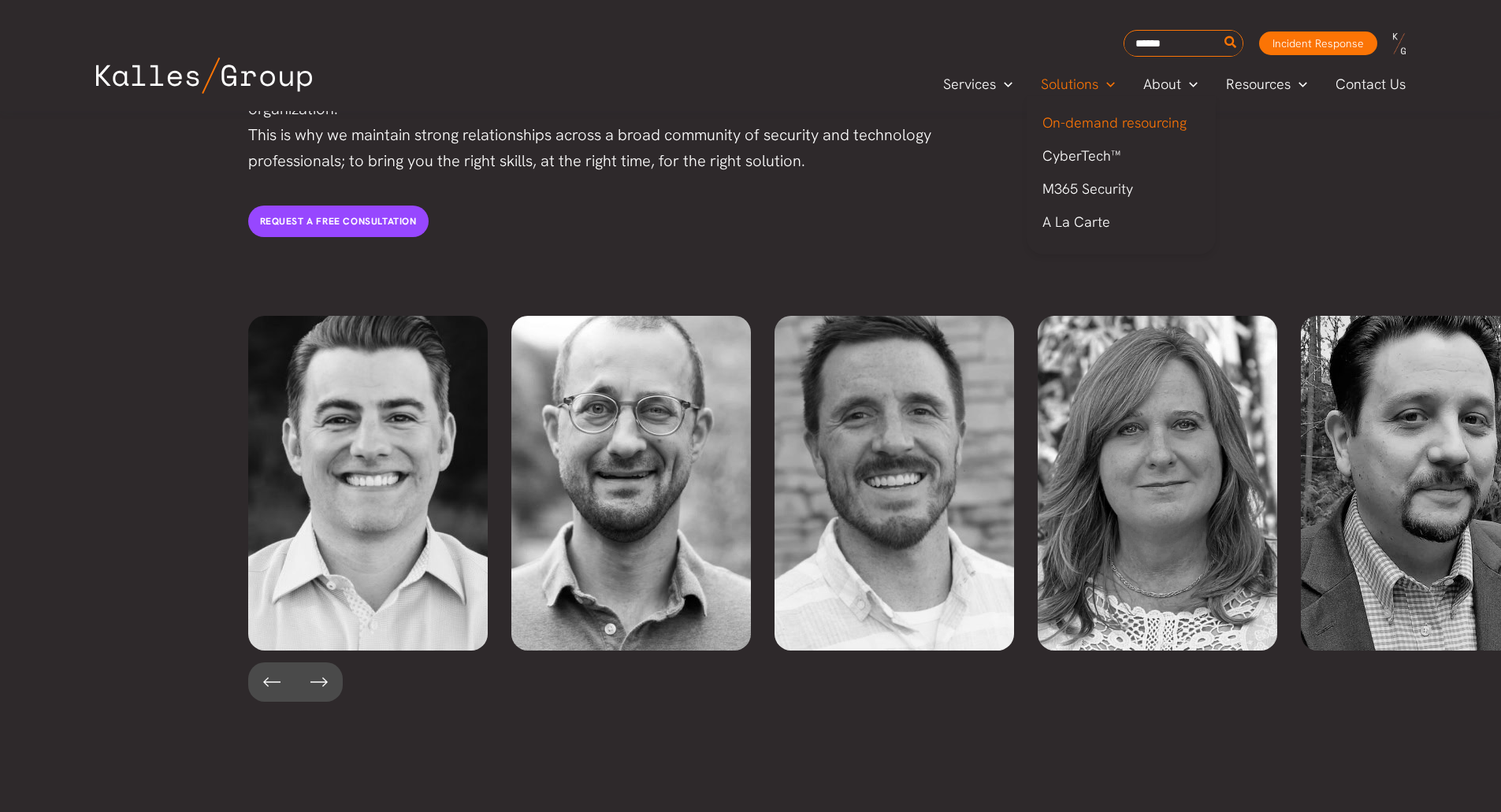
click at [1110, 117] on span "On-demand resourcing" at bounding box center [1115, 122] width 144 height 18
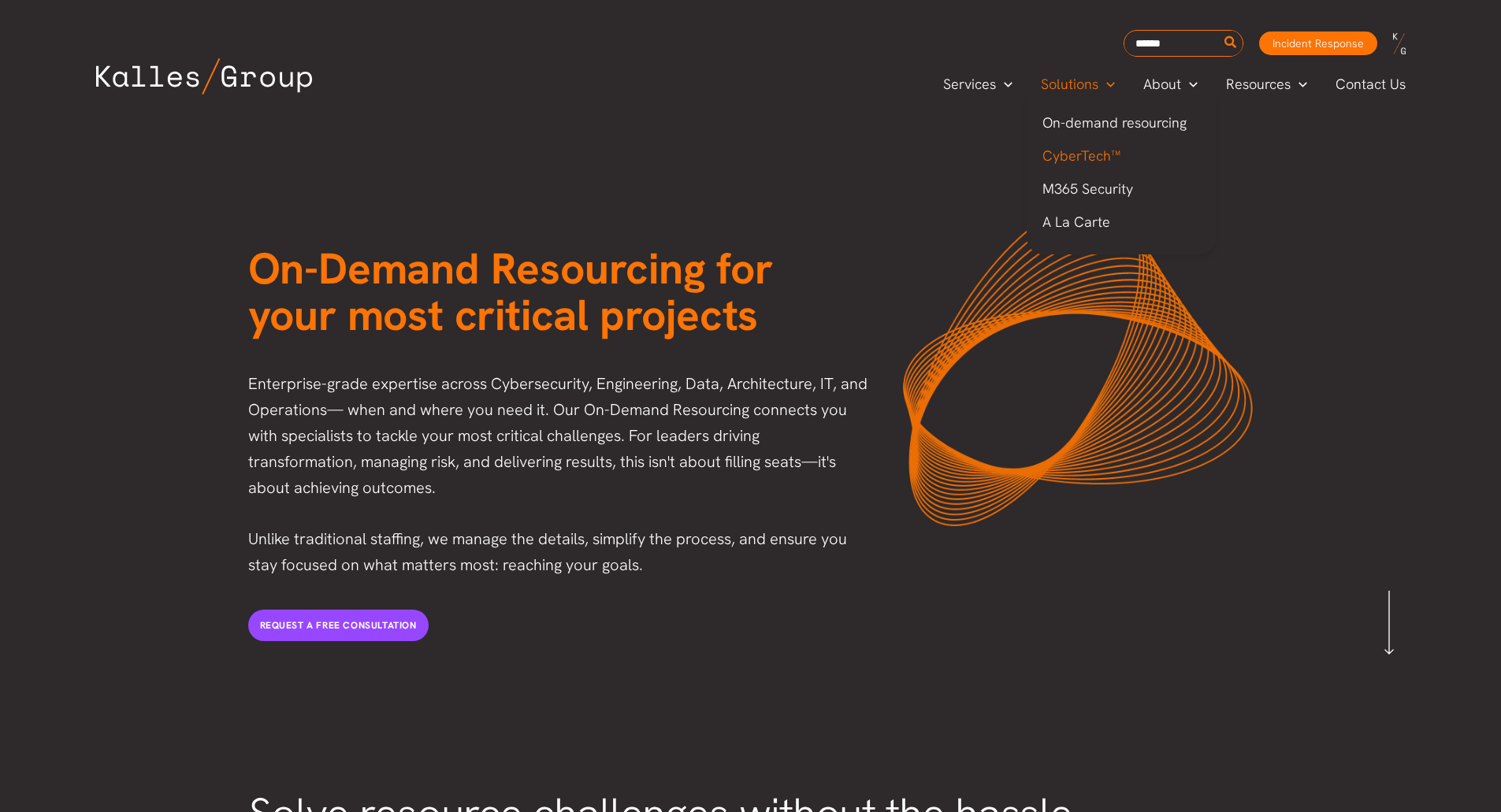
click at [1091, 161] on span "CyberTech™" at bounding box center [1082, 155] width 78 height 18
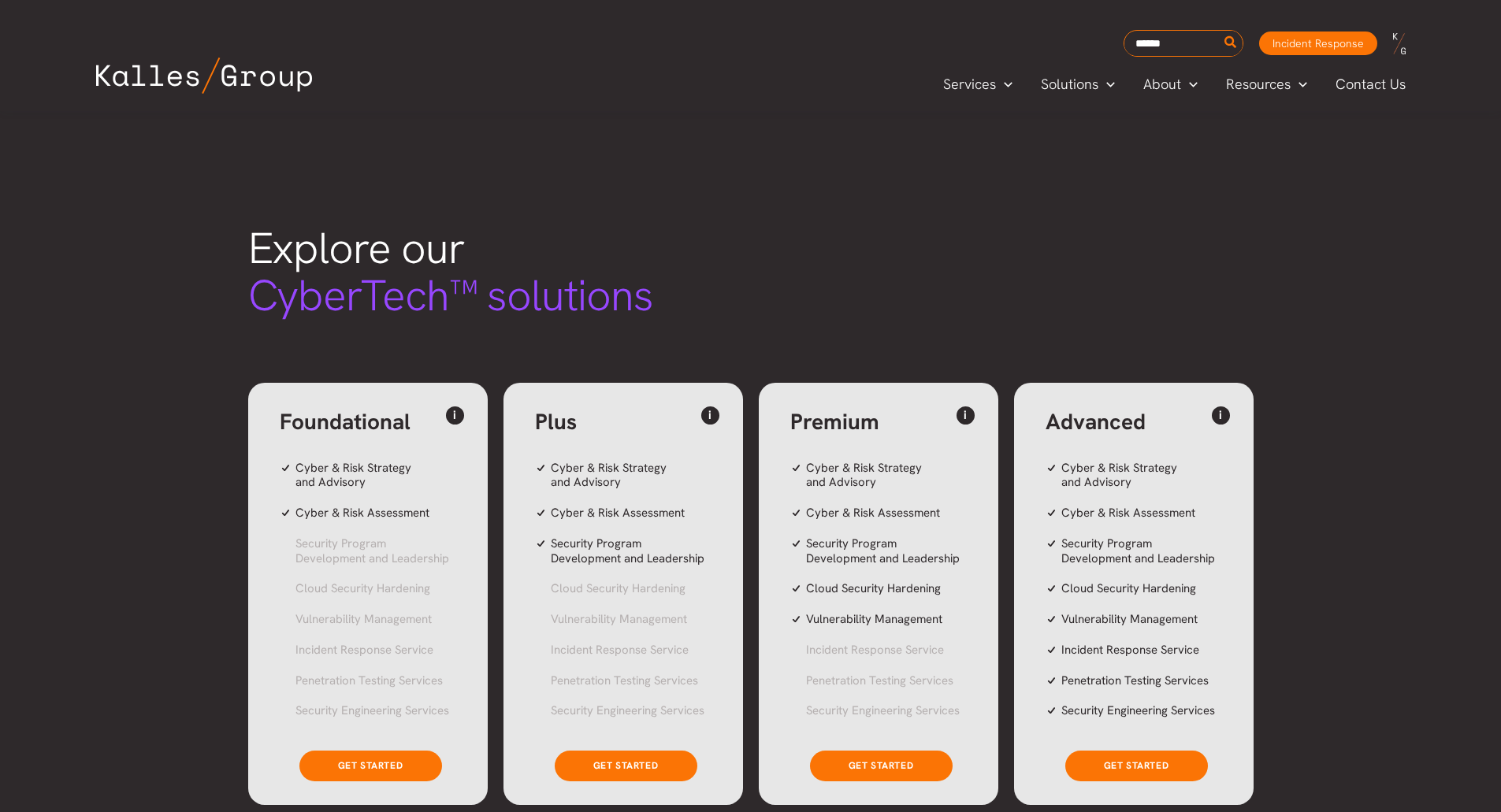
scroll to position [668, 0]
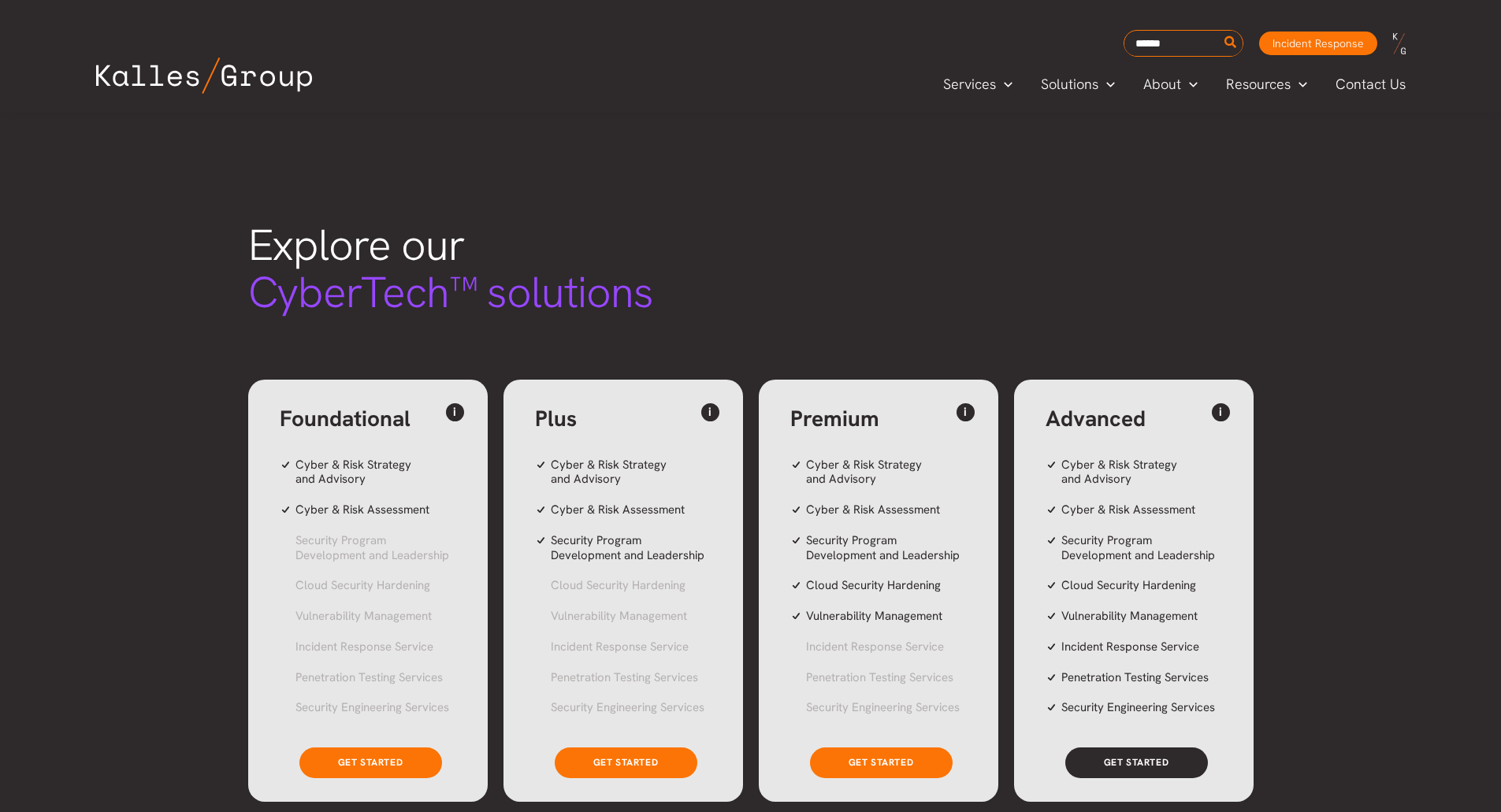
click at [1183, 747] on link "Get Started" at bounding box center [1136, 763] width 143 height 31
click at [1221, 399] on link "i" at bounding box center [1221, 412] width 26 height 26
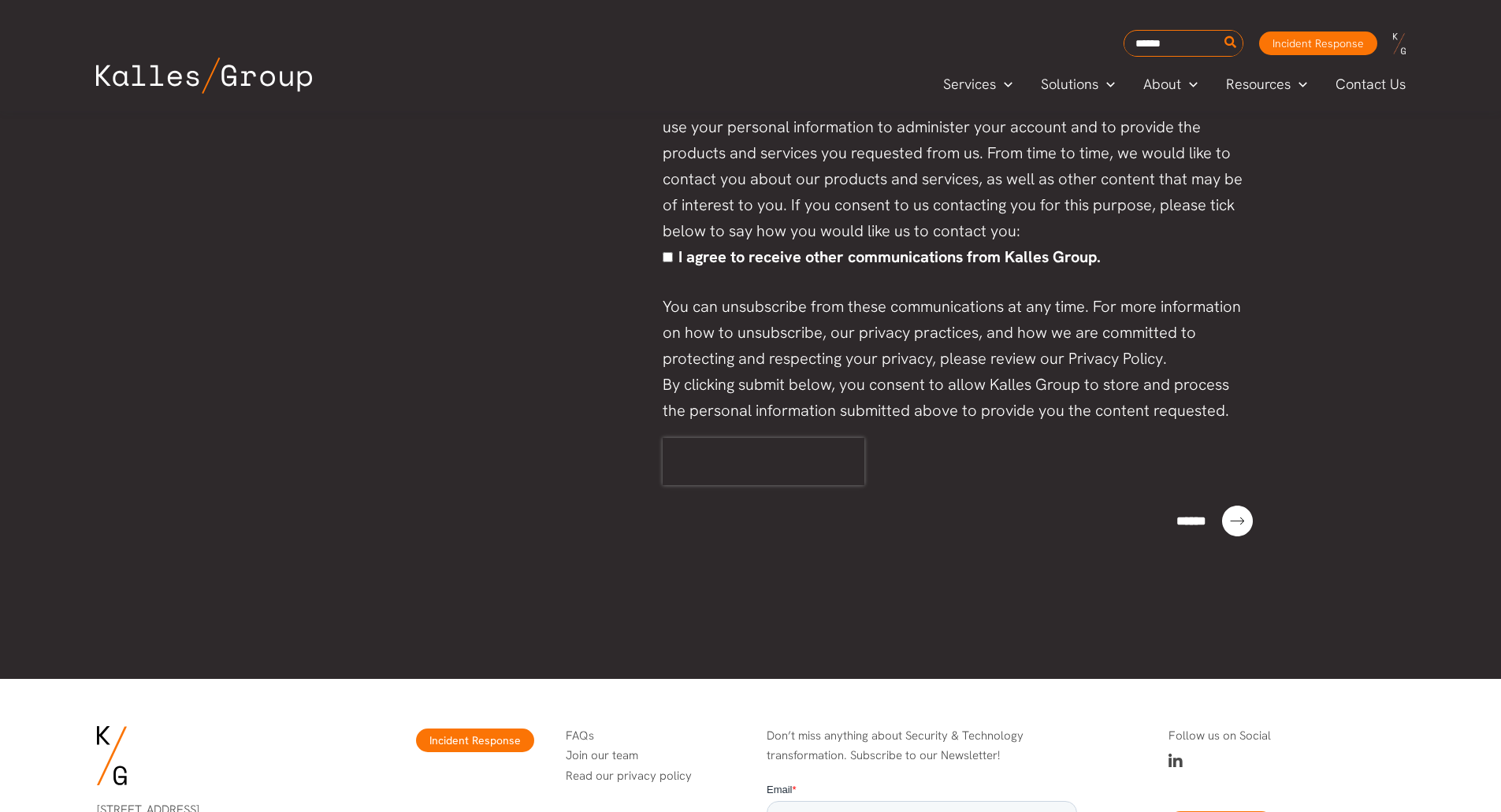
scroll to position [792, 0]
